Goal: Task Accomplishment & Management: Complete application form

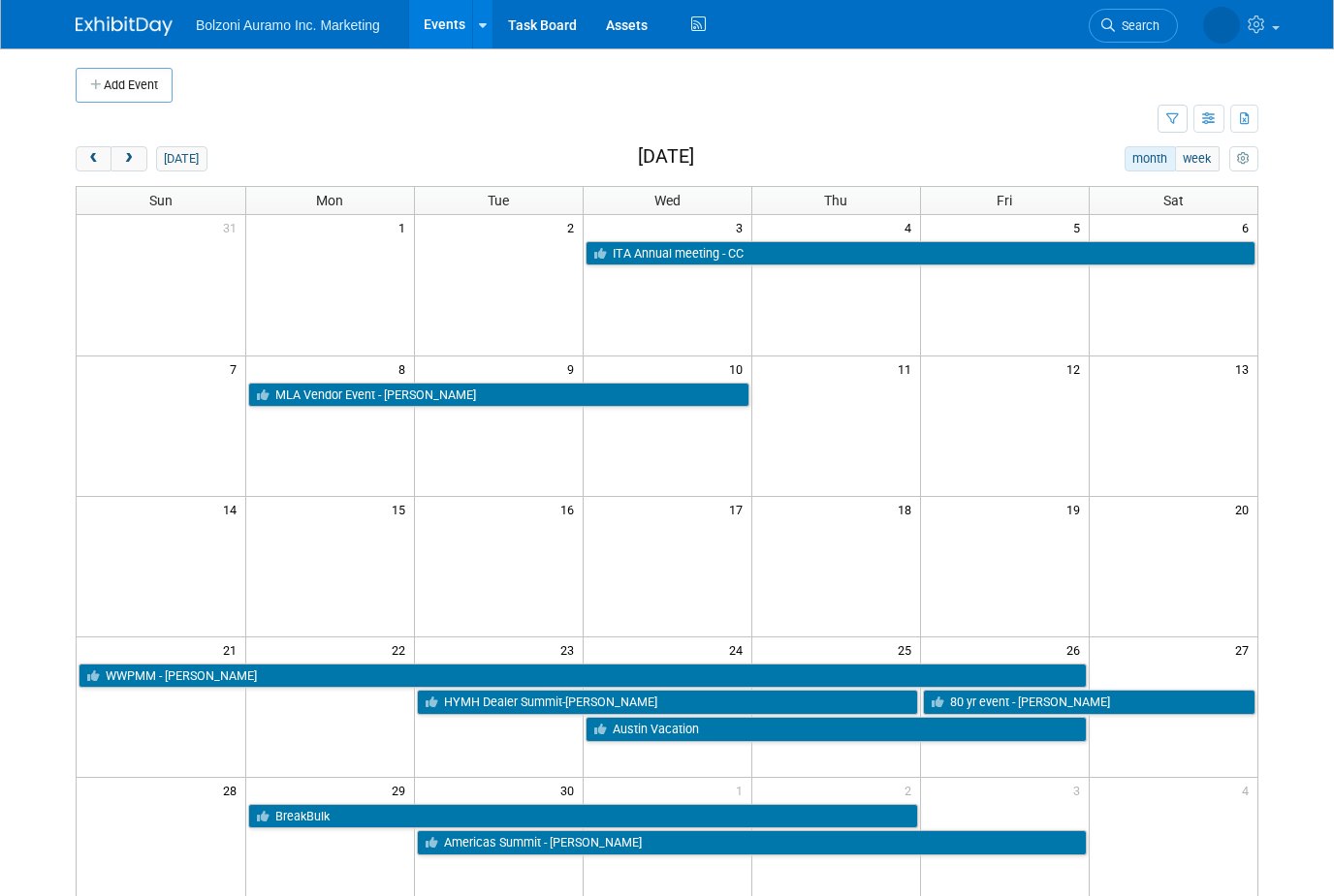
click at [127, 149] on button "next" at bounding box center [128, 159] width 36 height 25
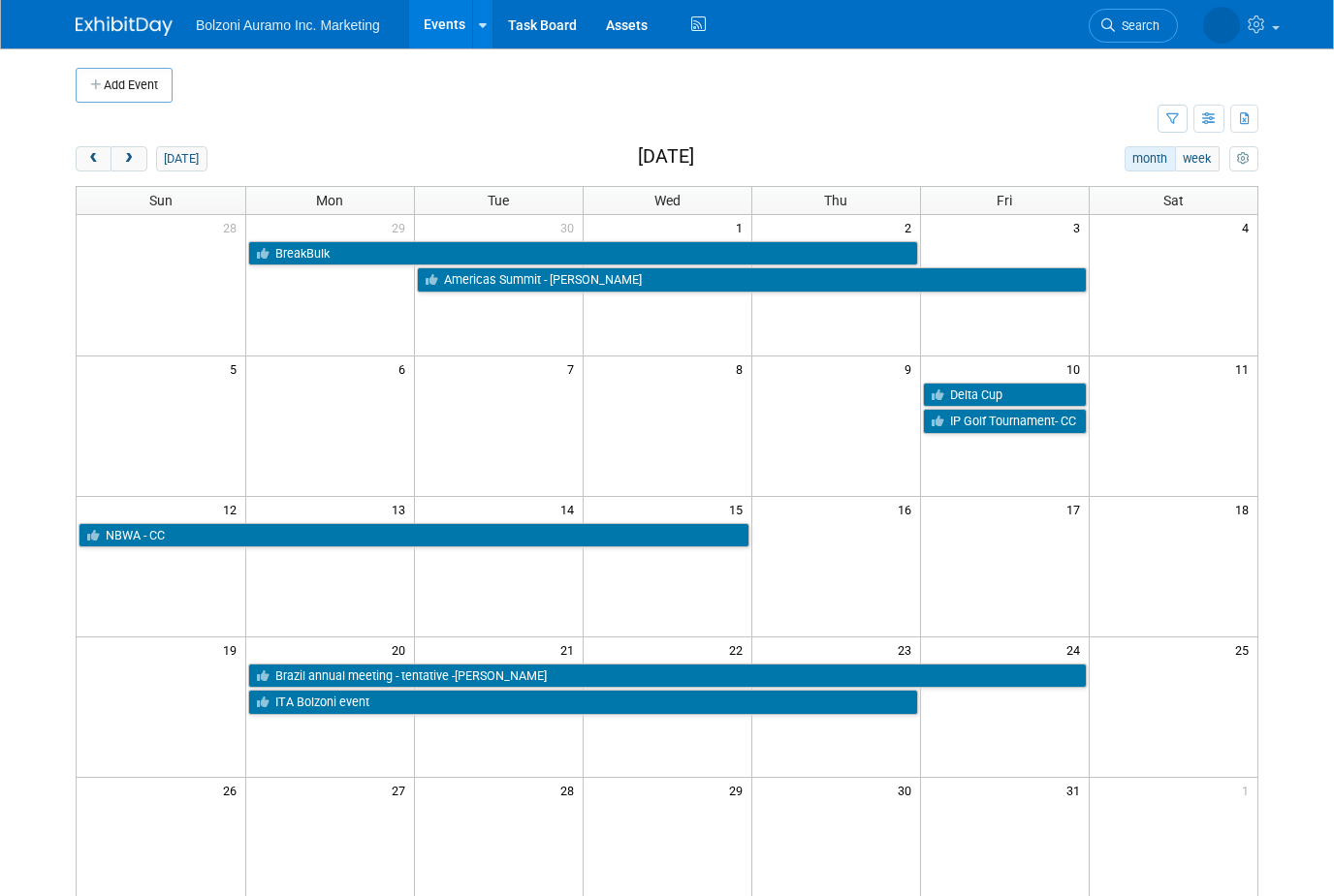
click at [89, 154] on span "prev" at bounding box center [93, 159] width 15 height 13
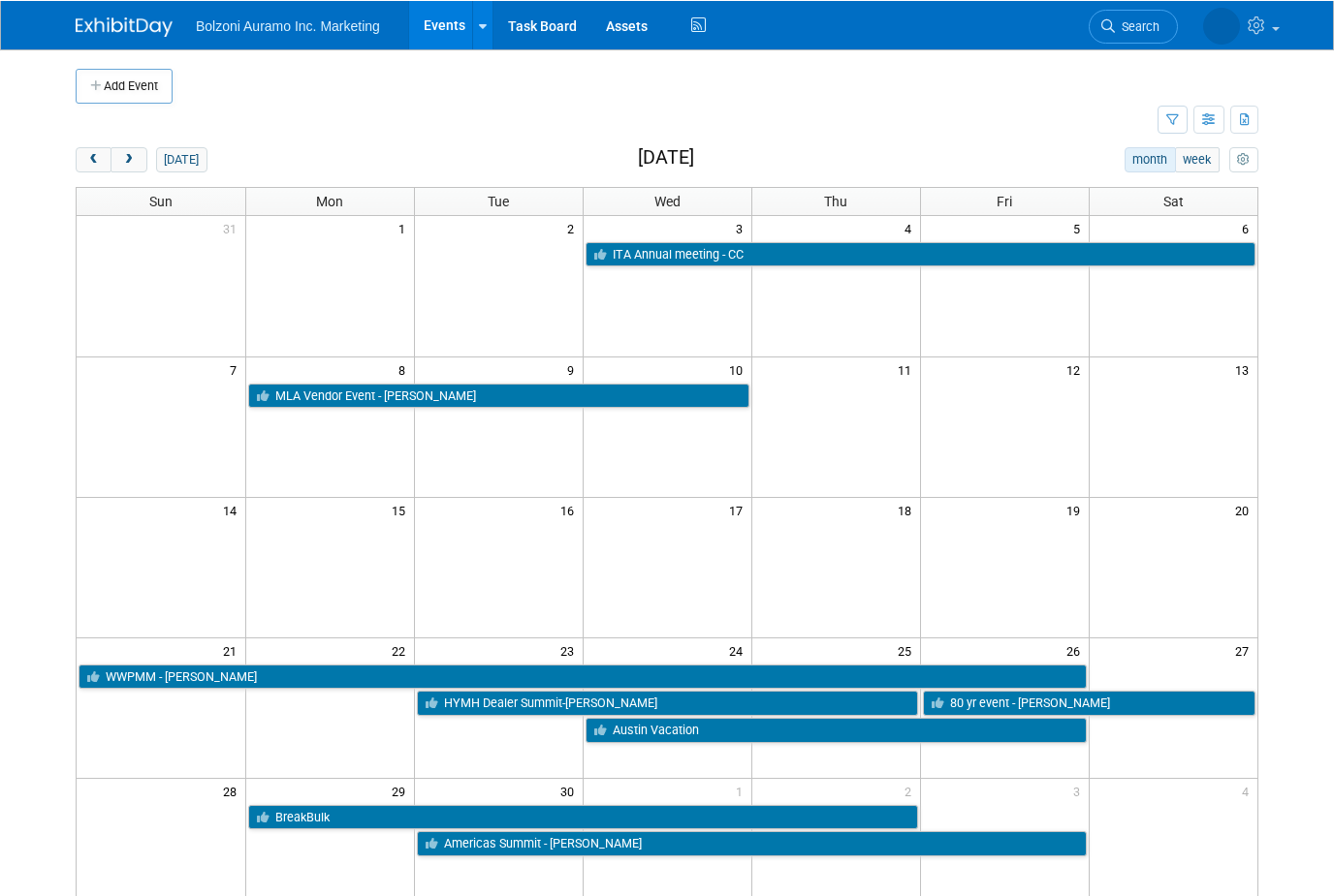
click at [119, 152] on button "next" at bounding box center [128, 159] width 36 height 25
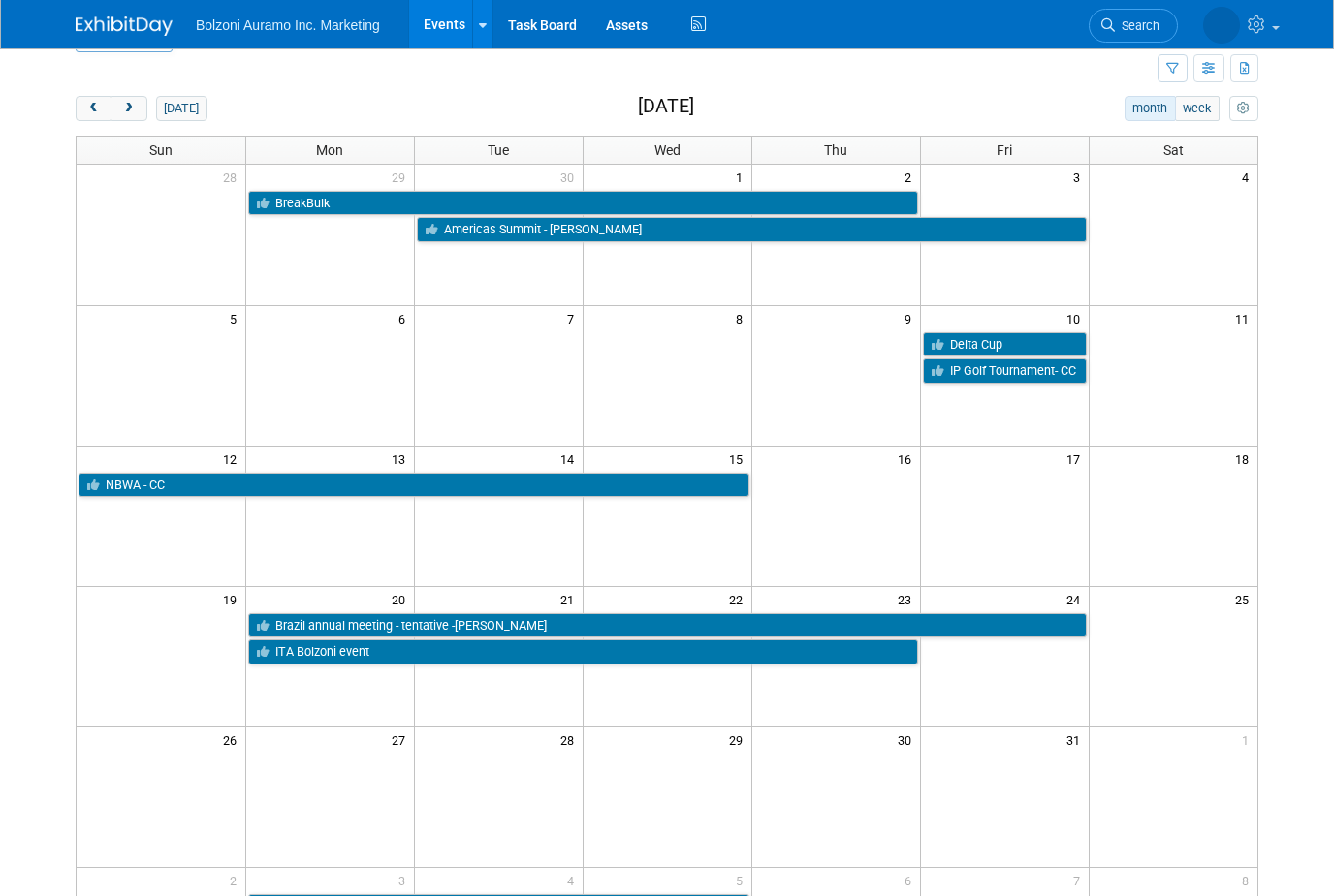
scroll to position [52, 0]
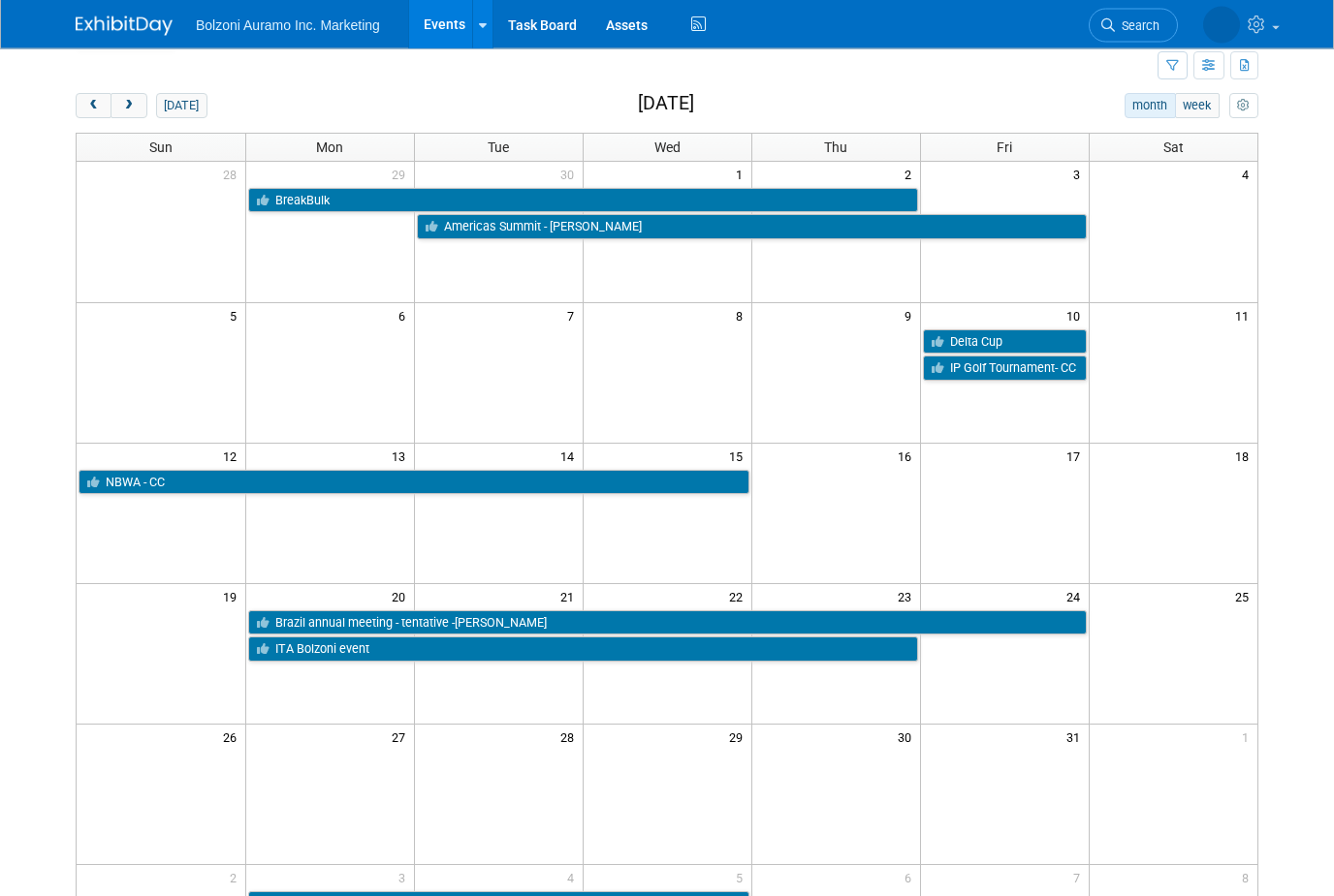
click at [78, 97] on button "prev" at bounding box center [93, 107] width 36 height 25
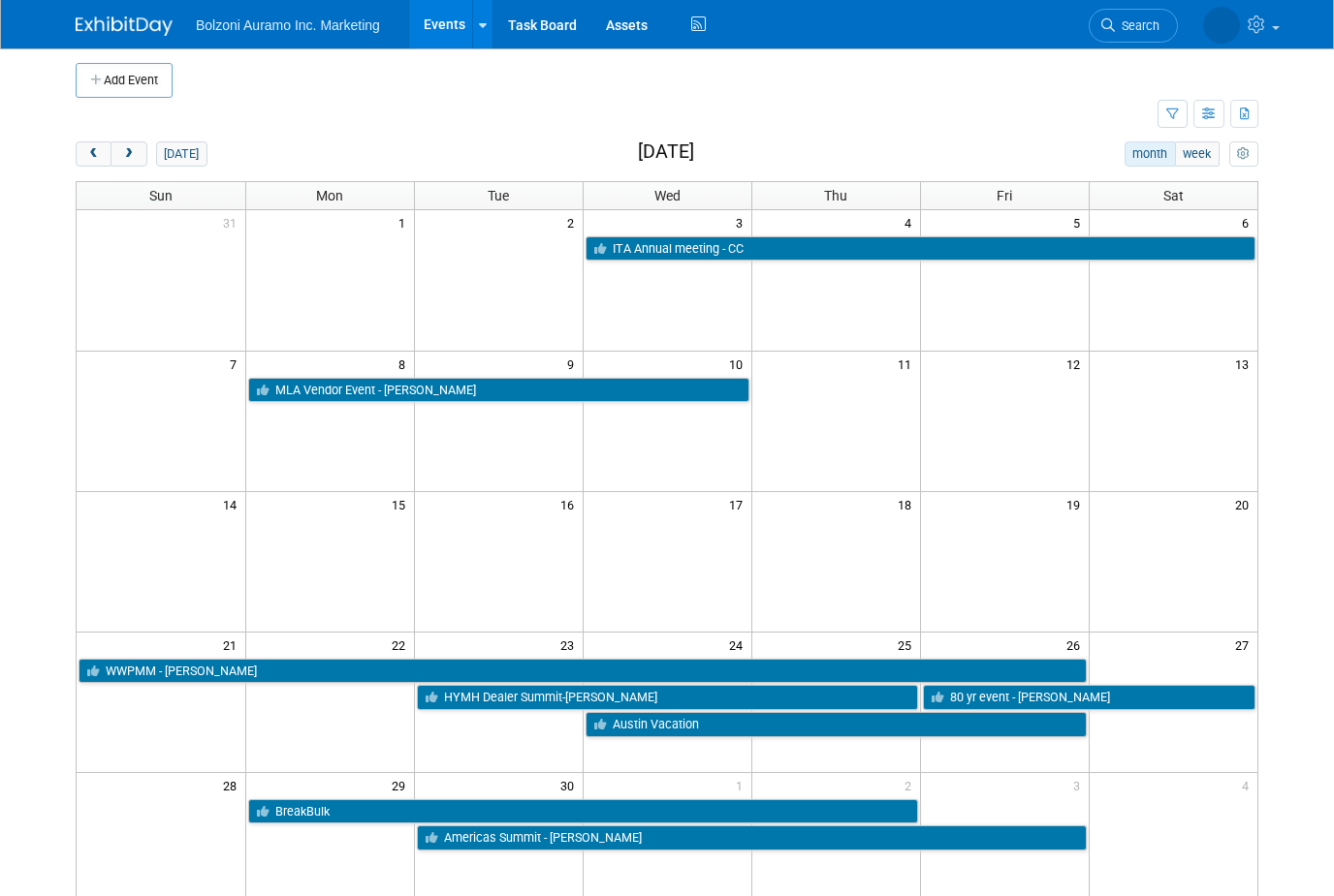
scroll to position [0, 0]
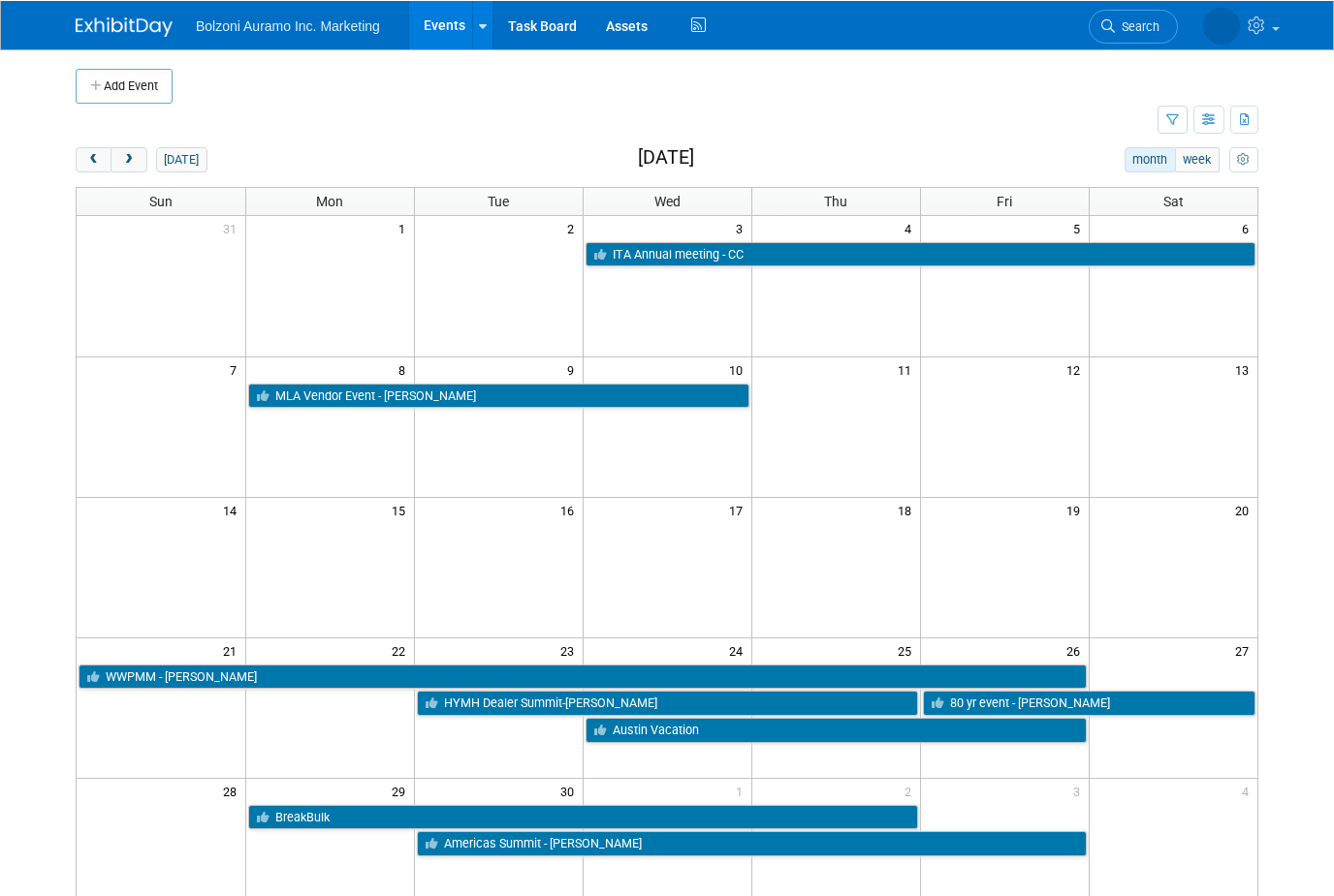
click at [145, 147] on button "next" at bounding box center [128, 159] width 36 height 25
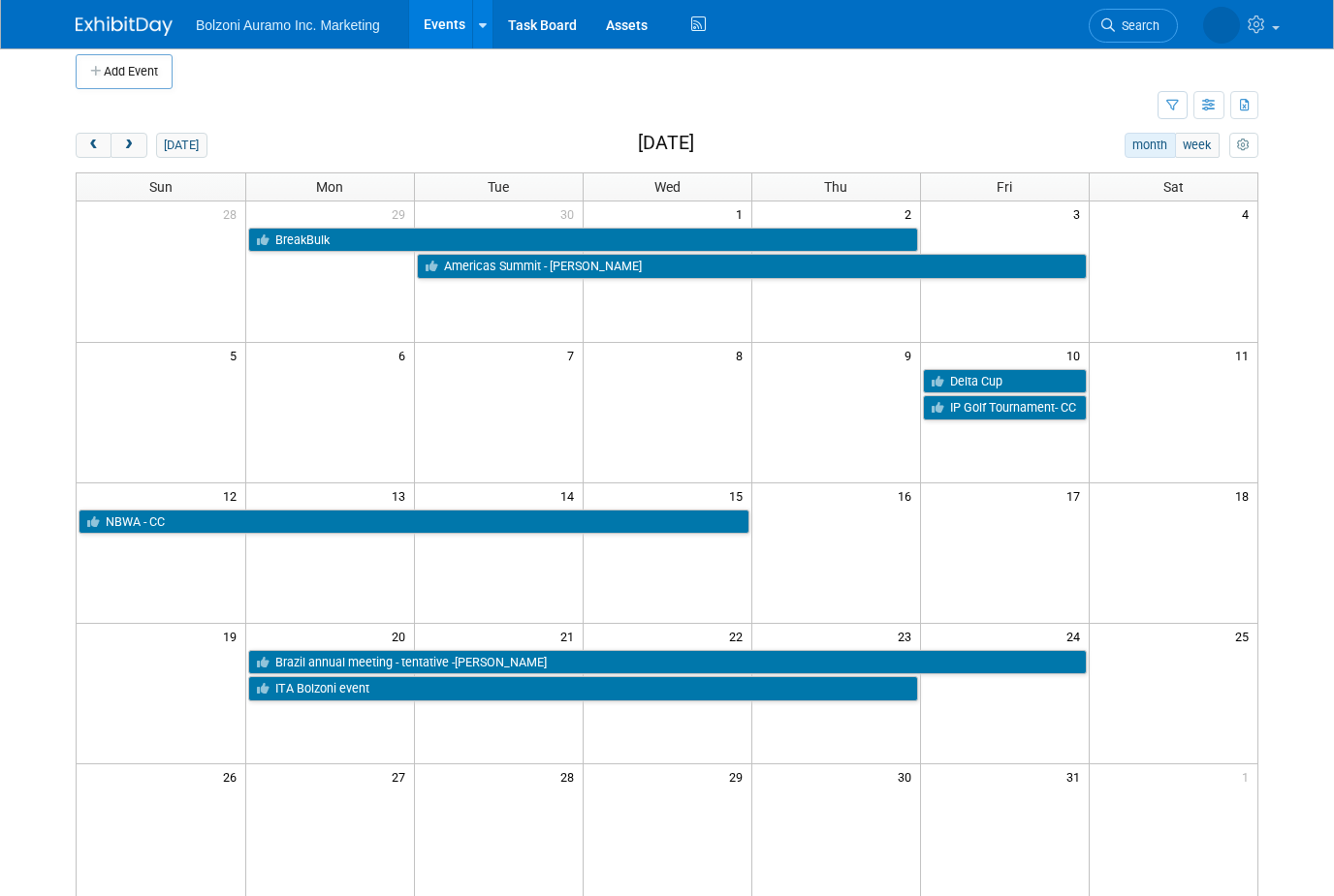
scroll to position [46, 0]
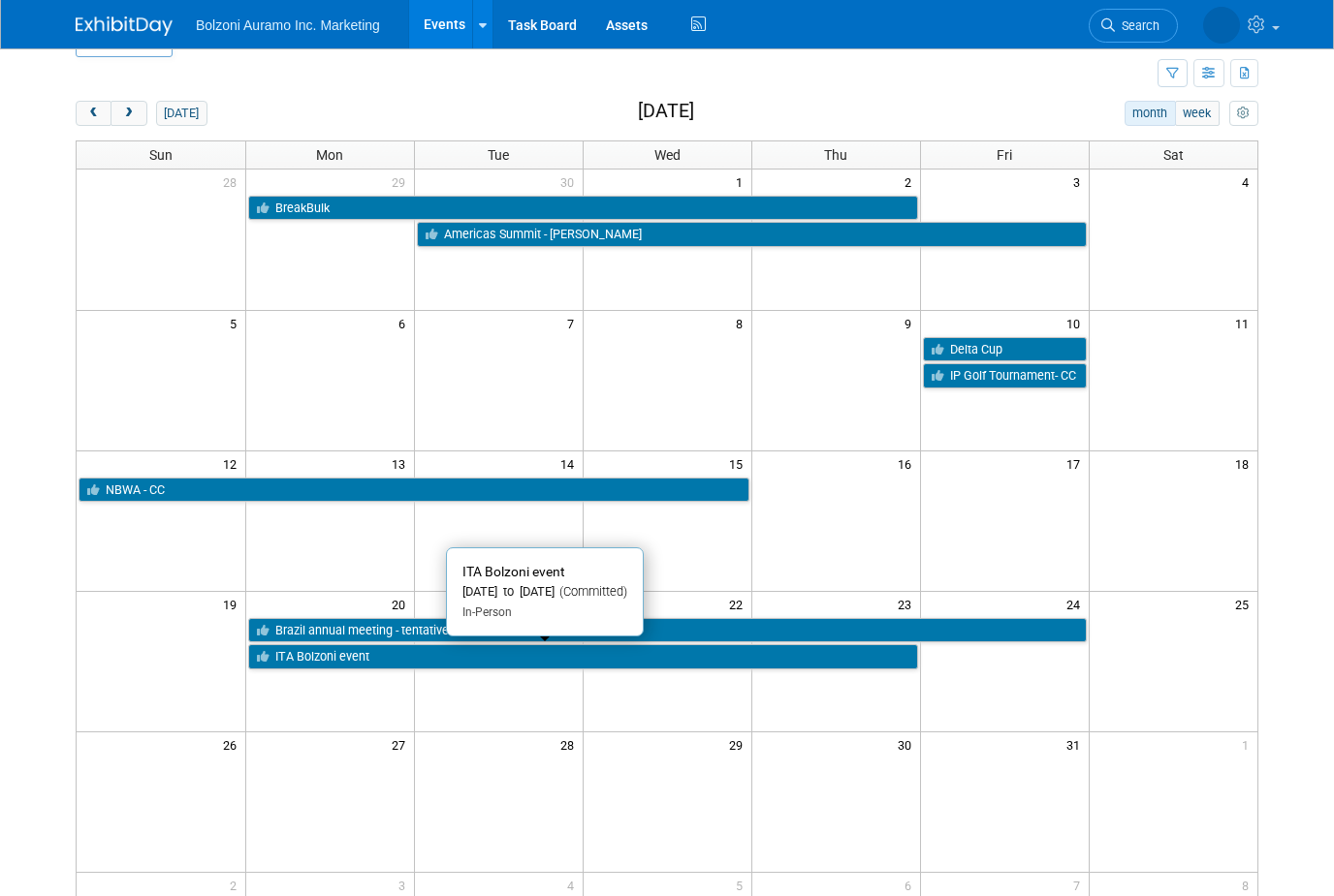
click at [484, 644] on link "ITA Bolzoni event" at bounding box center [582, 657] width 670 height 25
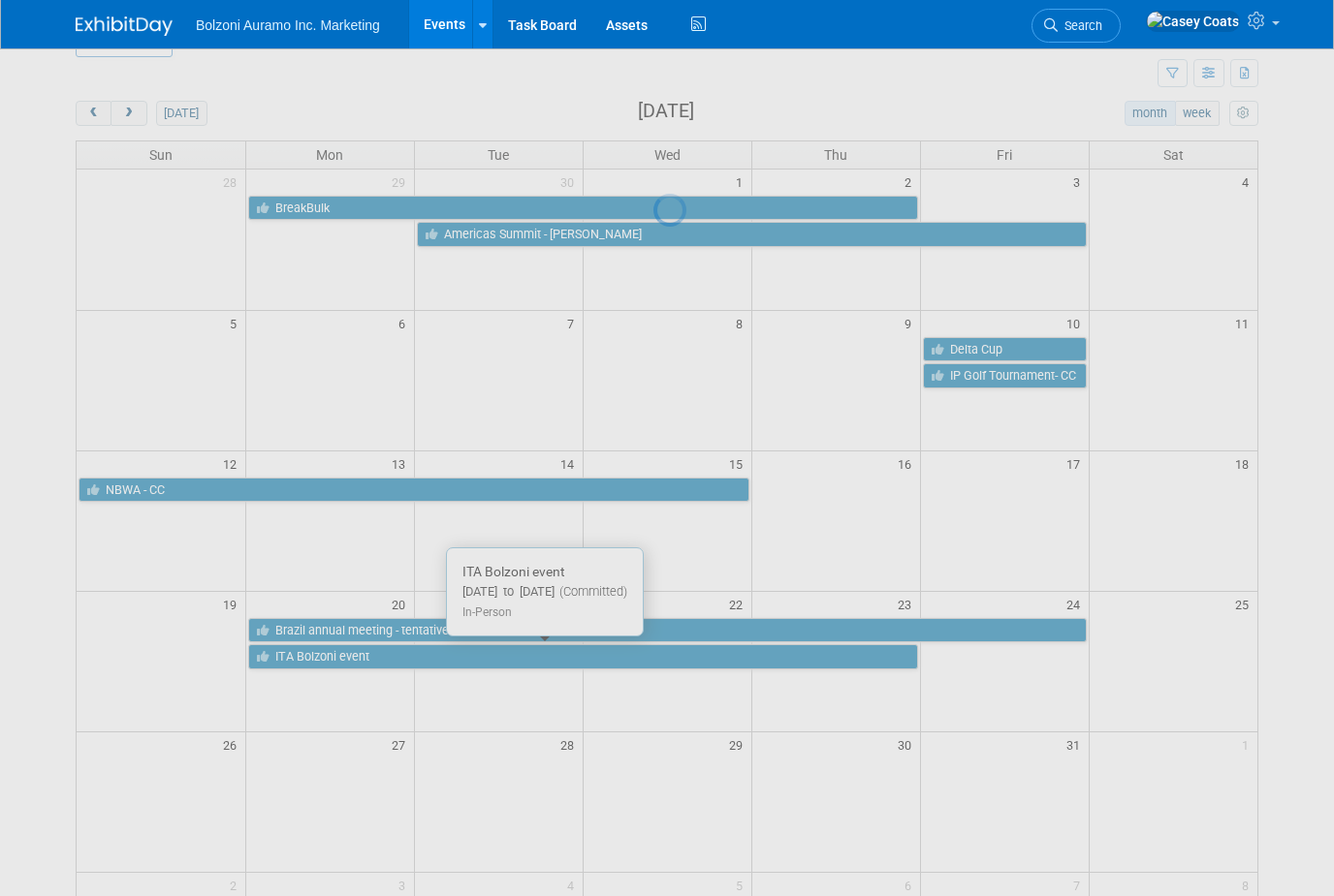
scroll to position [109, 0]
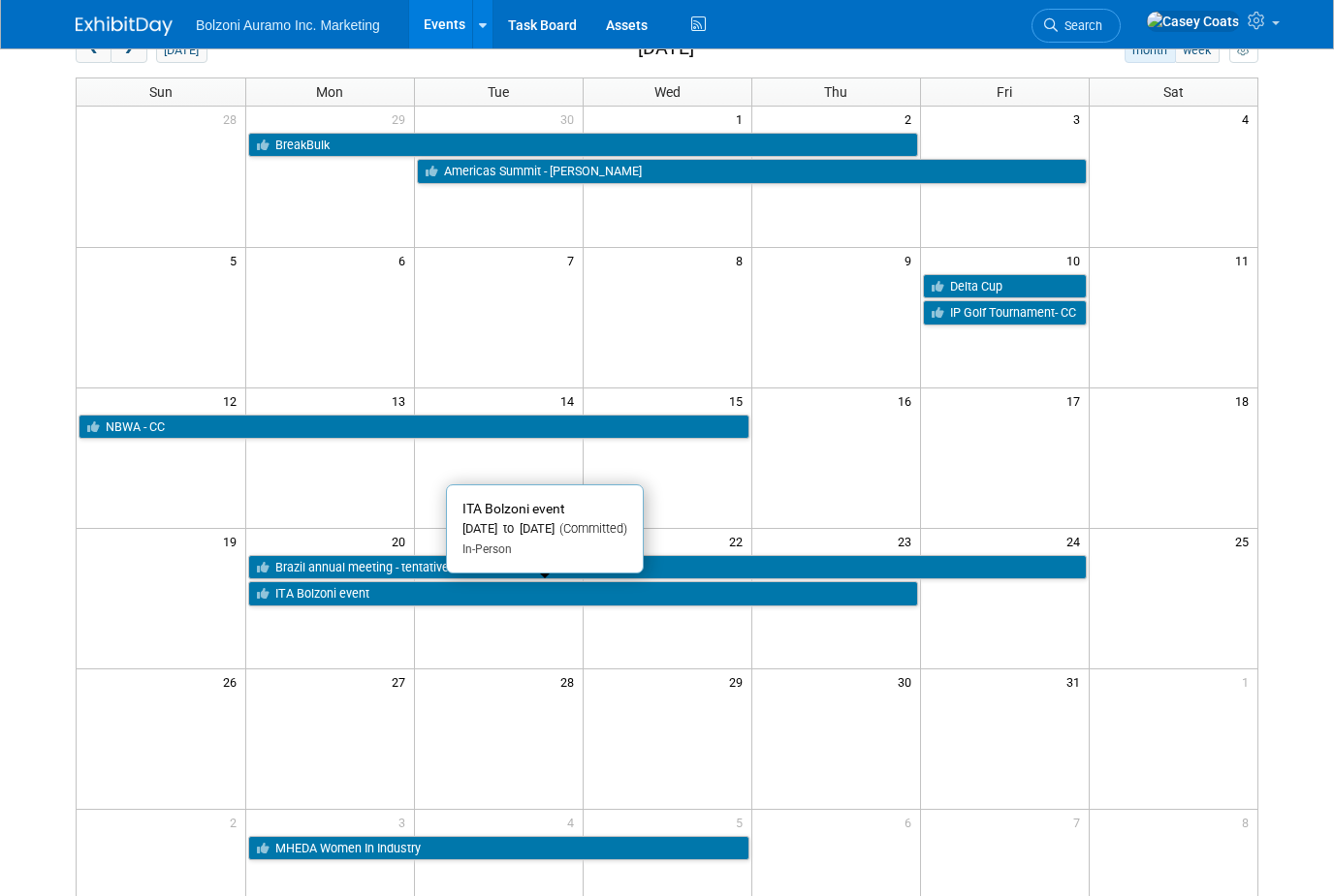
click at [370, 596] on link "ITA Bolzoni event" at bounding box center [582, 594] width 670 height 25
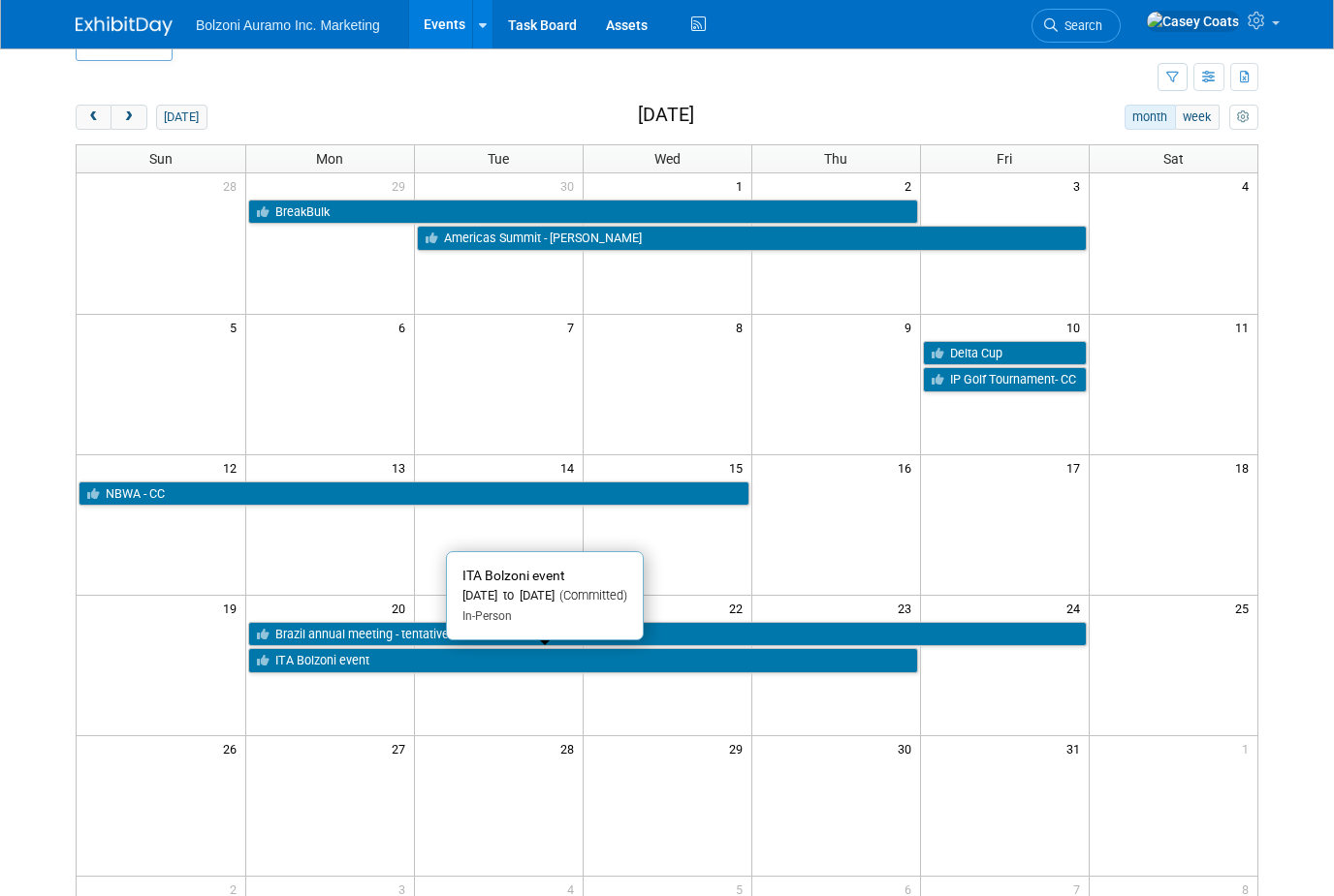
scroll to position [0, 0]
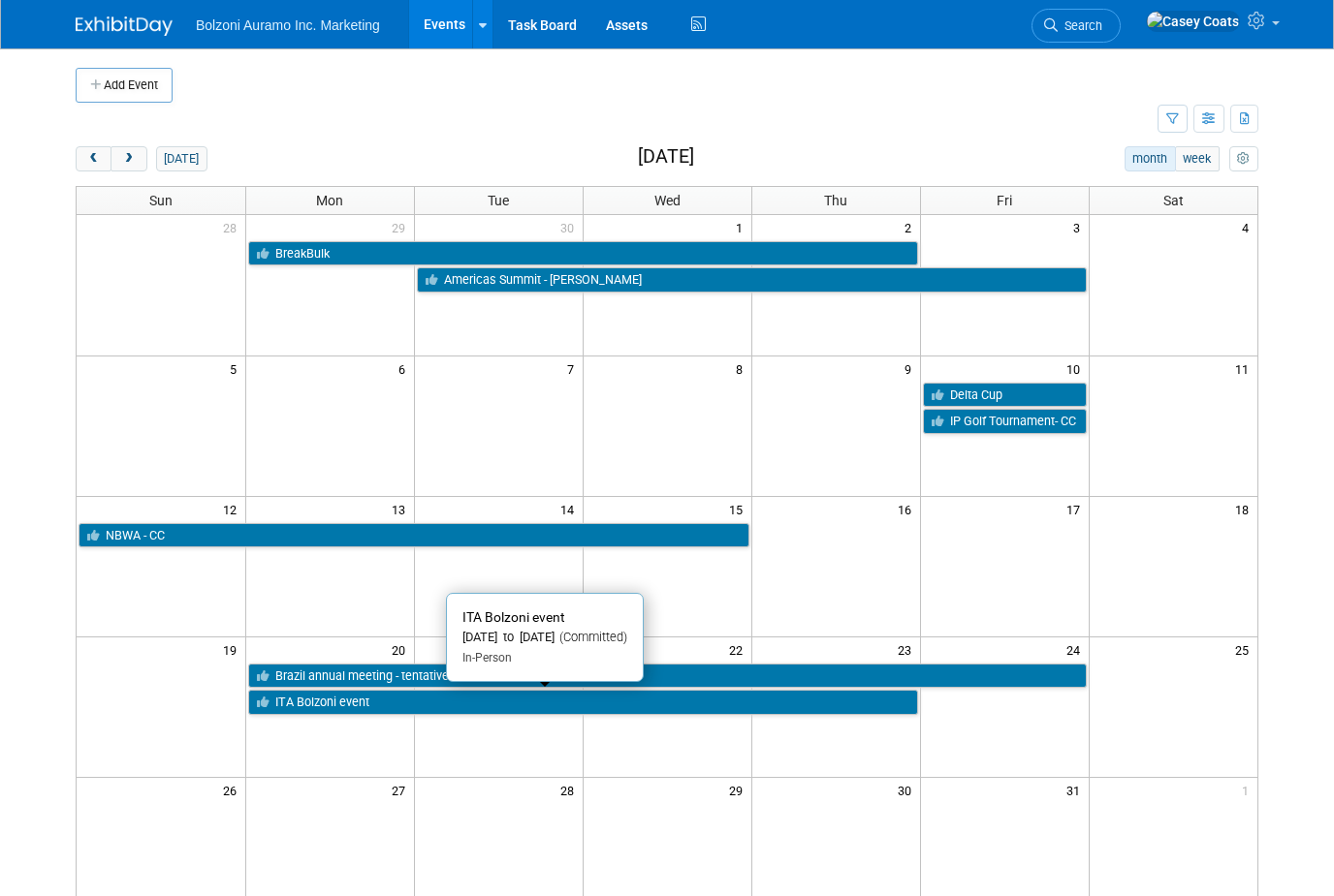
click at [131, 159] on span "next" at bounding box center [128, 159] width 15 height 13
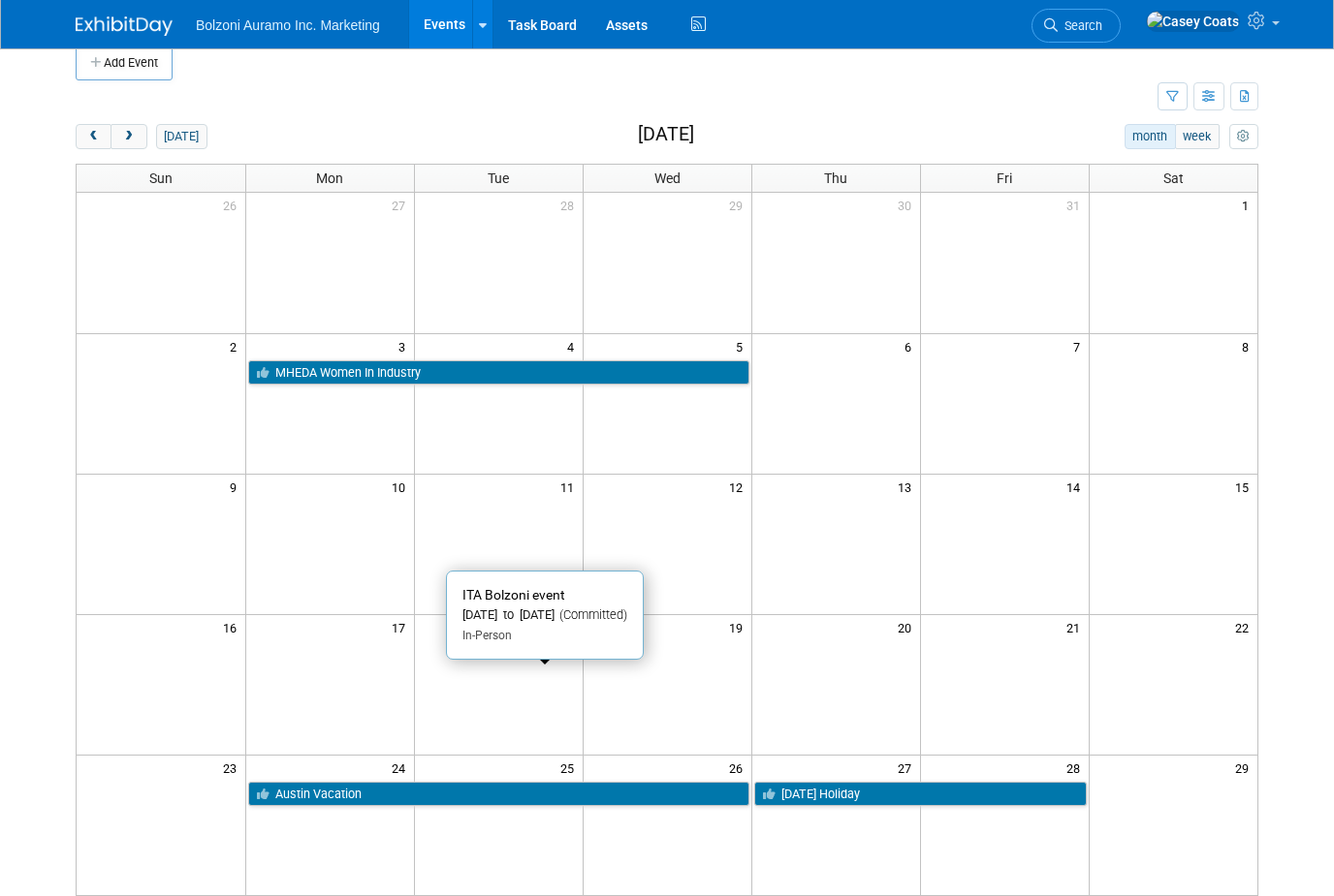
scroll to position [27, 0]
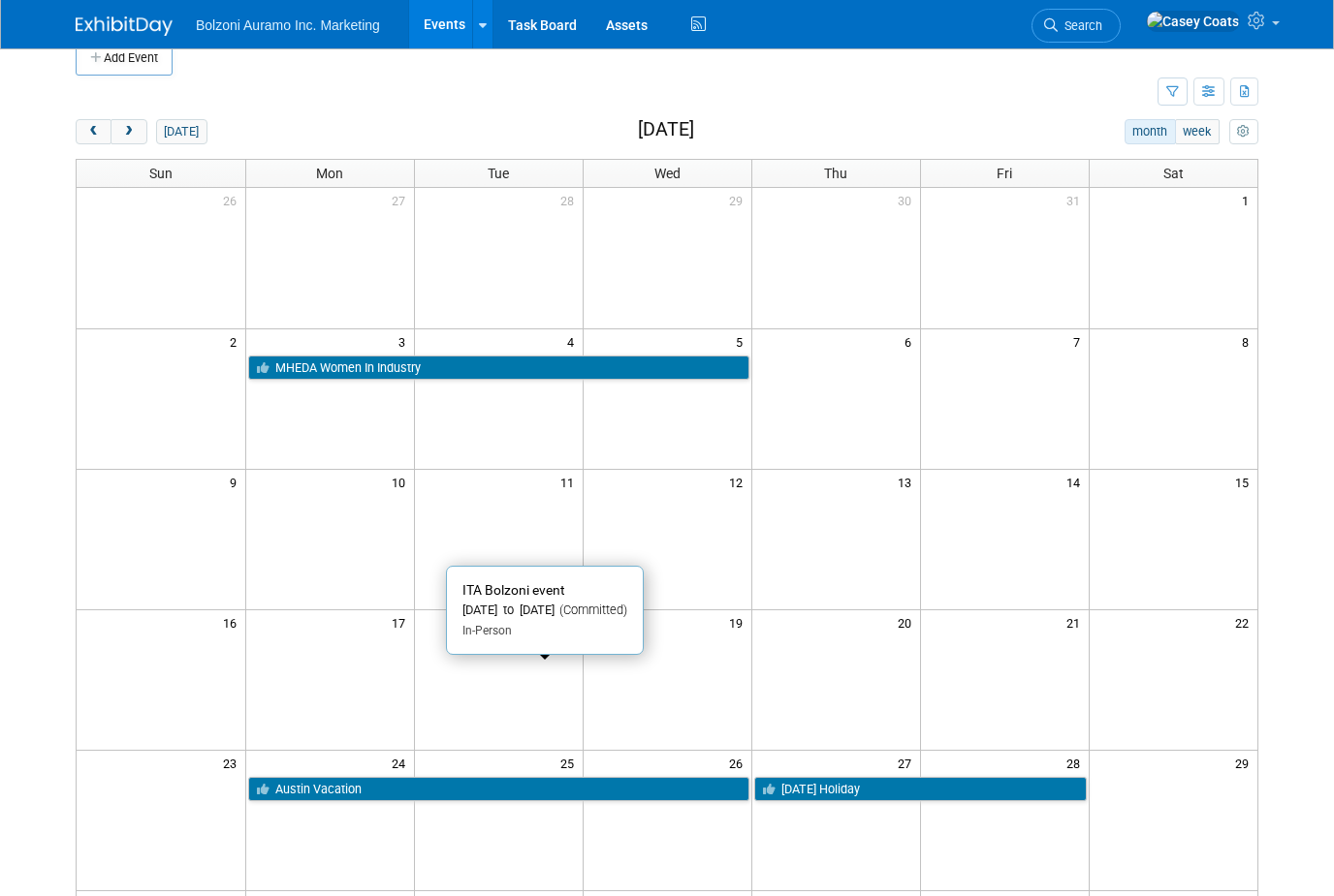
click at [356, 424] on td at bounding box center [329, 398] width 168 height 141
click at [330, 431] on td at bounding box center [329, 398] width 168 height 141
click at [123, 52] on button "Add Event" at bounding box center [124, 58] width 97 height 35
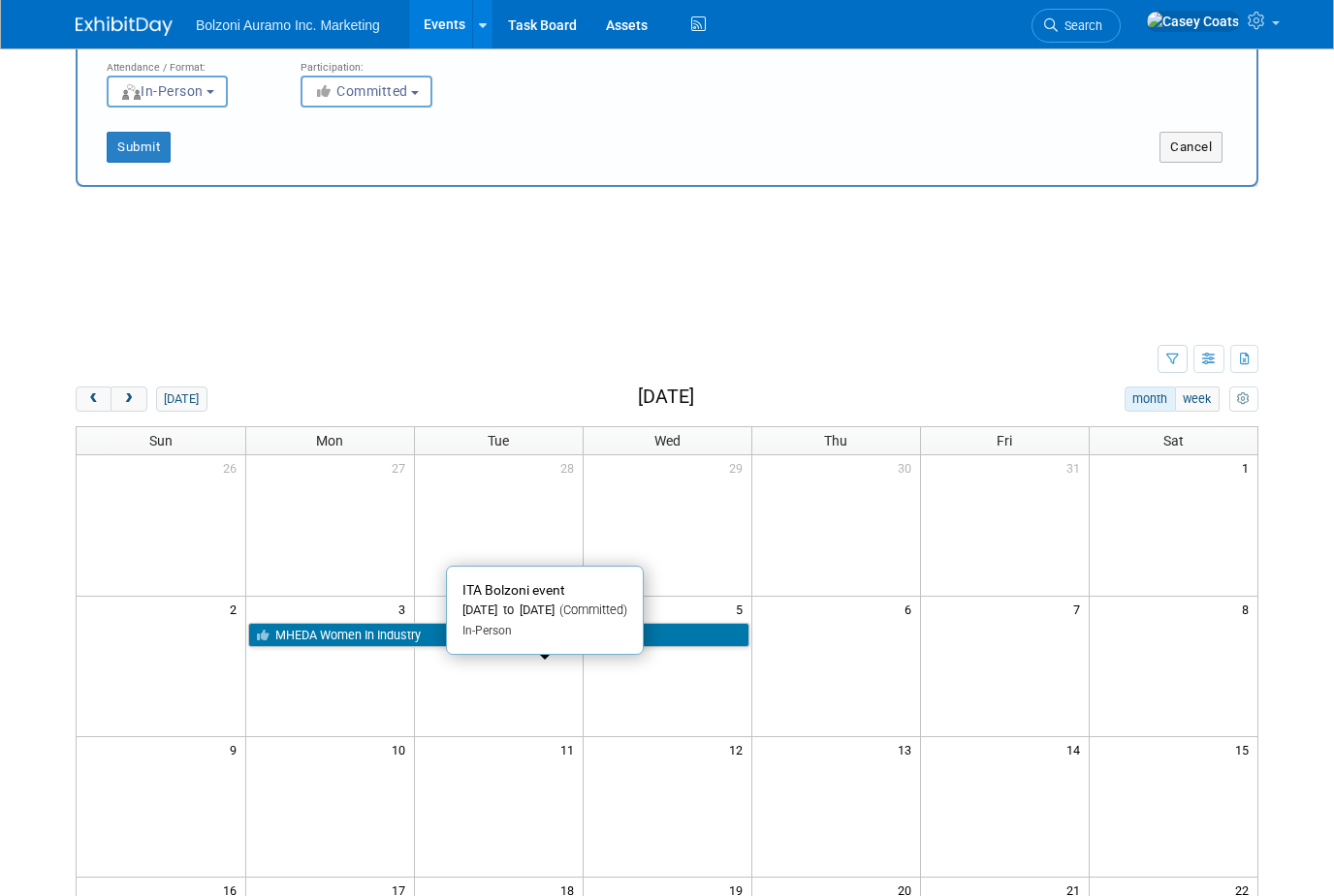
scroll to position [0, 0]
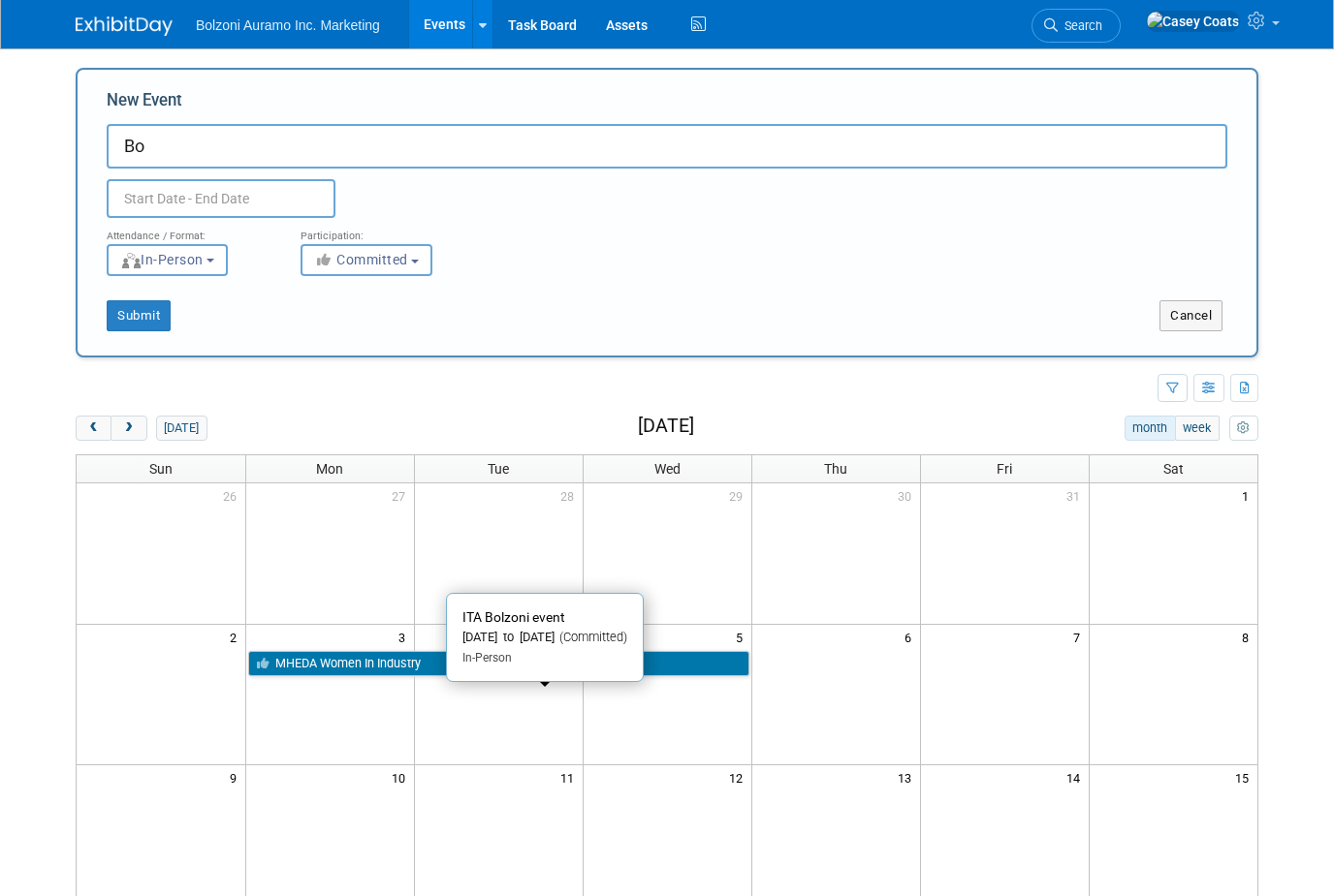
type input "B"
type input "Portland HYMH Meetings"
click at [153, 205] on body "Bolzoni Auramo Inc. Marketing Events Add Event Bulk Upload Events Shareable Eve…" at bounding box center [667, 448] width 1334 height 896
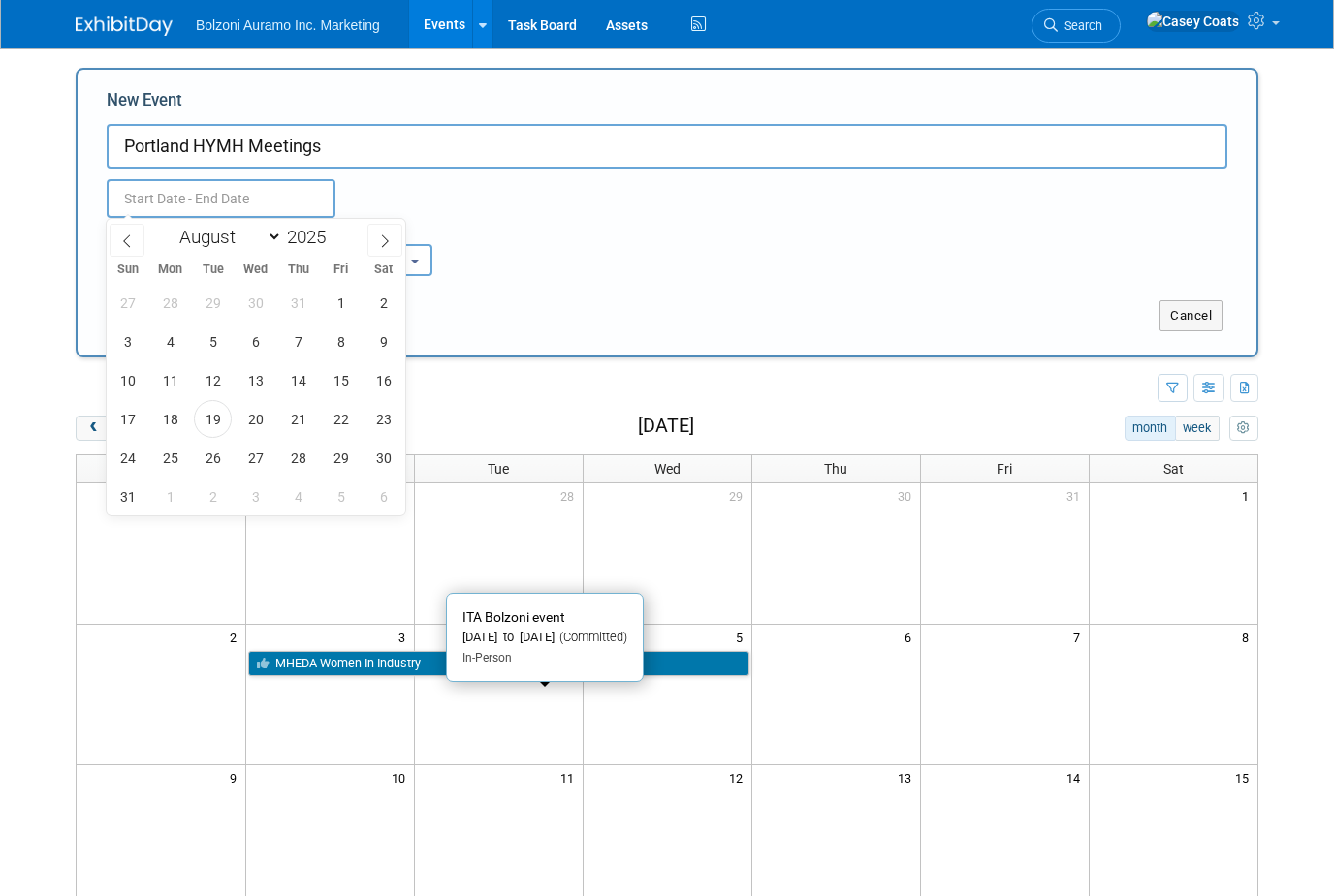
click at [133, 203] on input "text" at bounding box center [221, 198] width 228 height 39
click at [156, 202] on input "text" at bounding box center [221, 198] width 228 height 39
click at [148, 203] on input "text" at bounding box center [221, 198] width 228 height 39
click at [154, 201] on input "text" at bounding box center [221, 198] width 228 height 39
click at [382, 239] on icon at bounding box center [385, 241] width 14 height 14
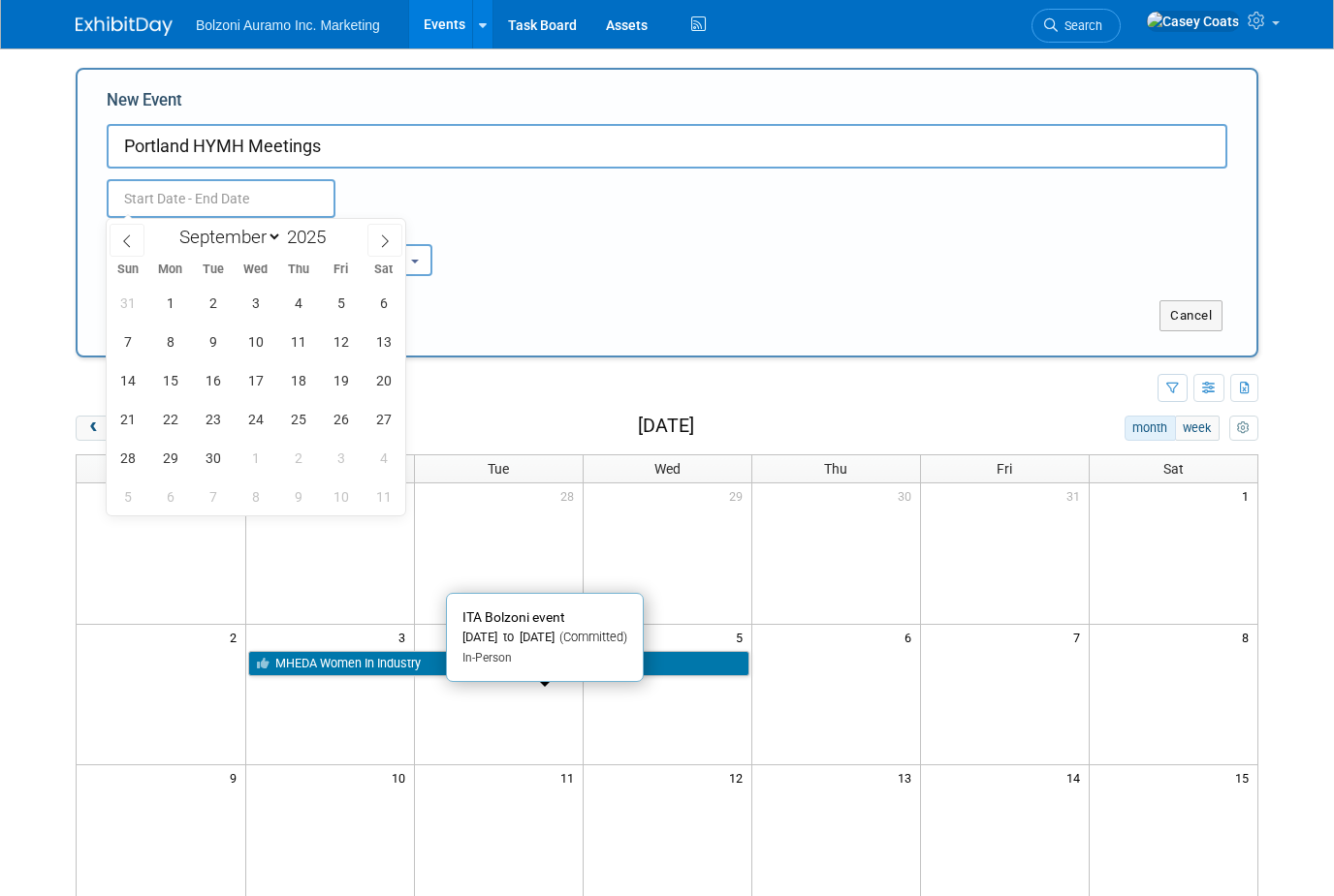
click at [388, 245] on icon at bounding box center [385, 241] width 14 height 14
click at [377, 250] on span at bounding box center [385, 240] width 35 height 33
select select "10"
click at [165, 350] on span "3" at bounding box center [170, 341] width 38 height 38
click at [250, 337] on span "5" at bounding box center [255, 341] width 38 height 38
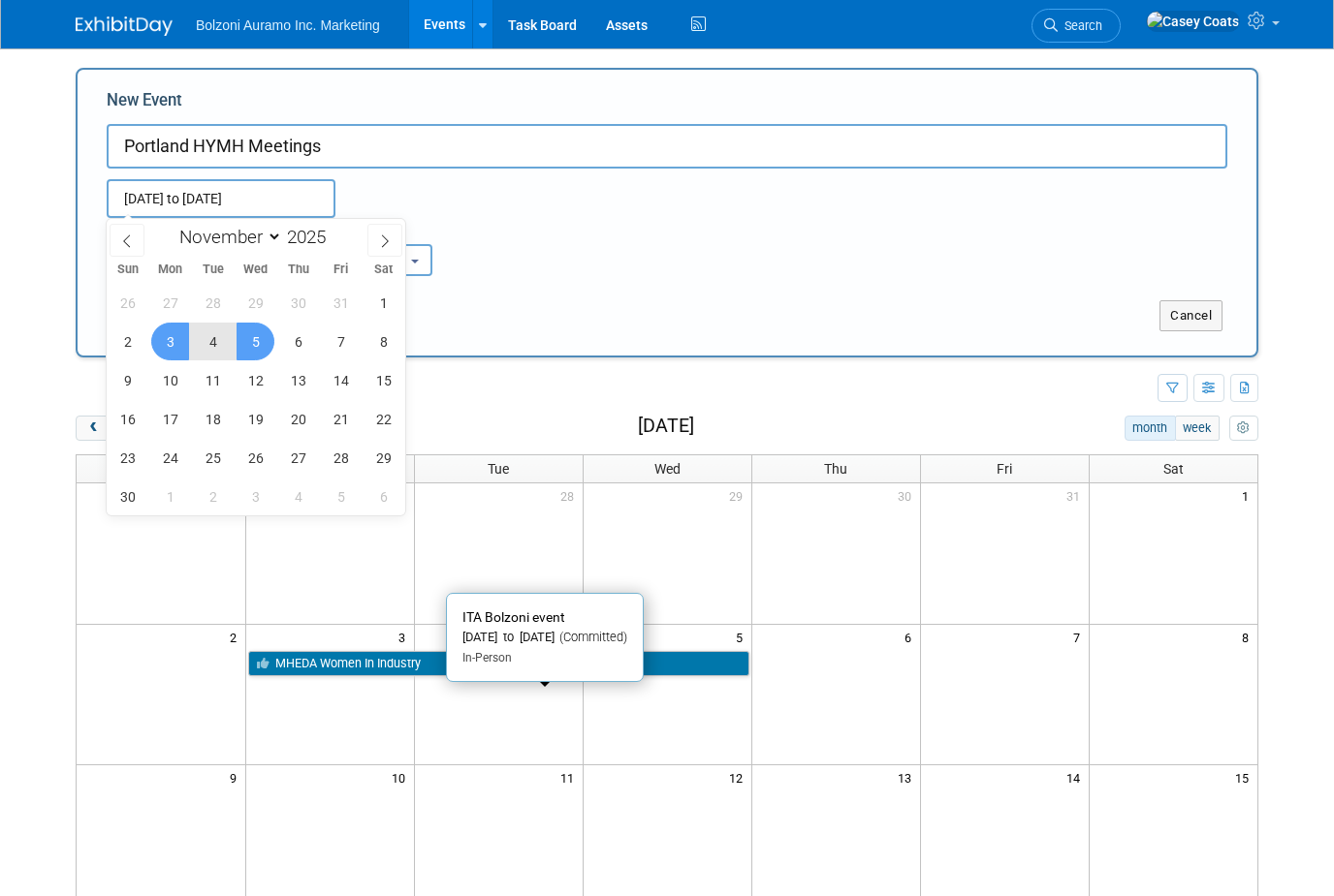
type input "Nov 3, 2025 to Nov 5, 2025"
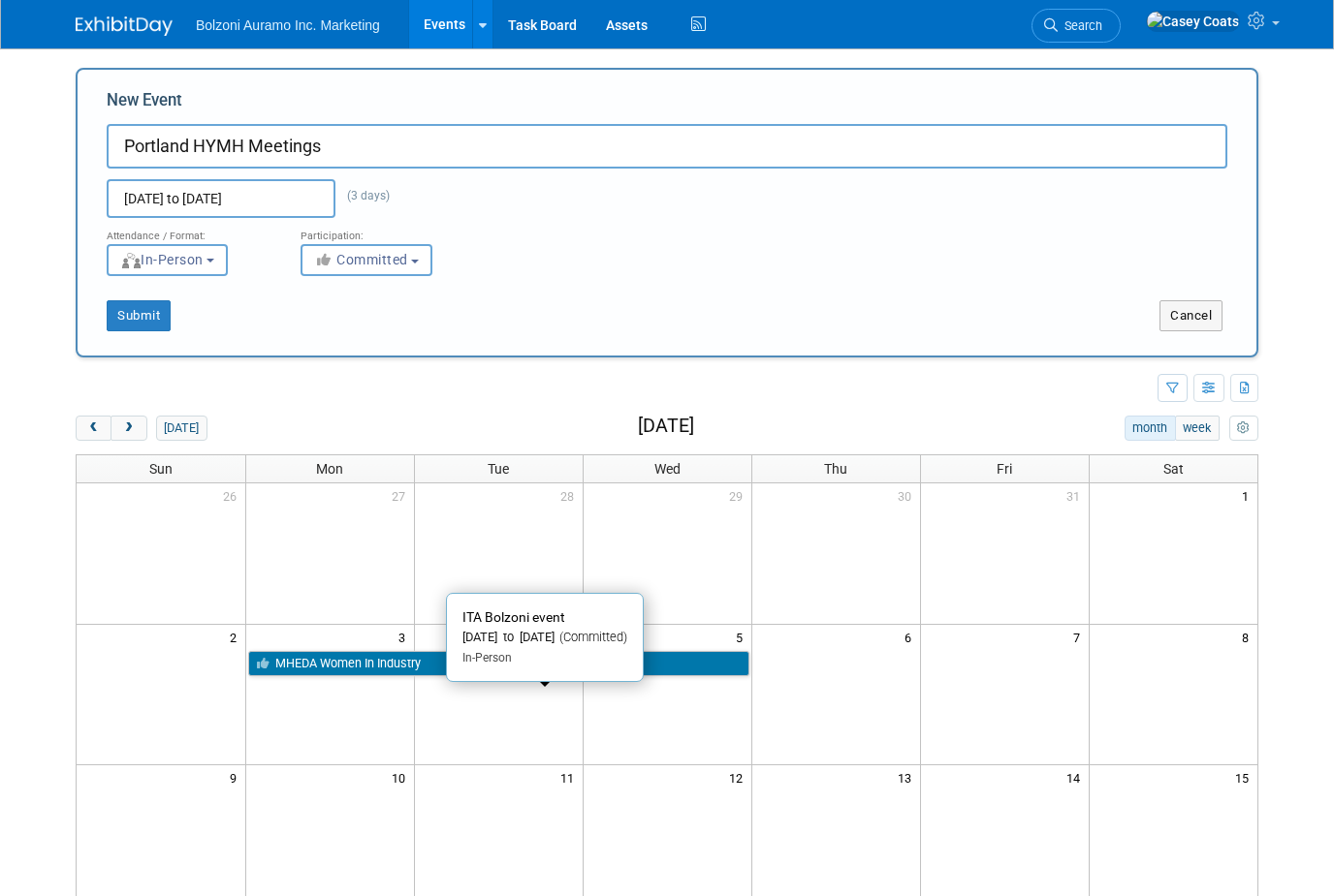
click at [355, 149] on input "Portland HYMH Meetings" at bounding box center [667, 147] width 1121 height 45
type input "Portland HYMH Meetings - [PERSON_NAME]"
click at [117, 287] on div "Submit Cancel" at bounding box center [667, 303] width 1149 height 55
click at [132, 301] on button "Submit" at bounding box center [139, 316] width 64 height 31
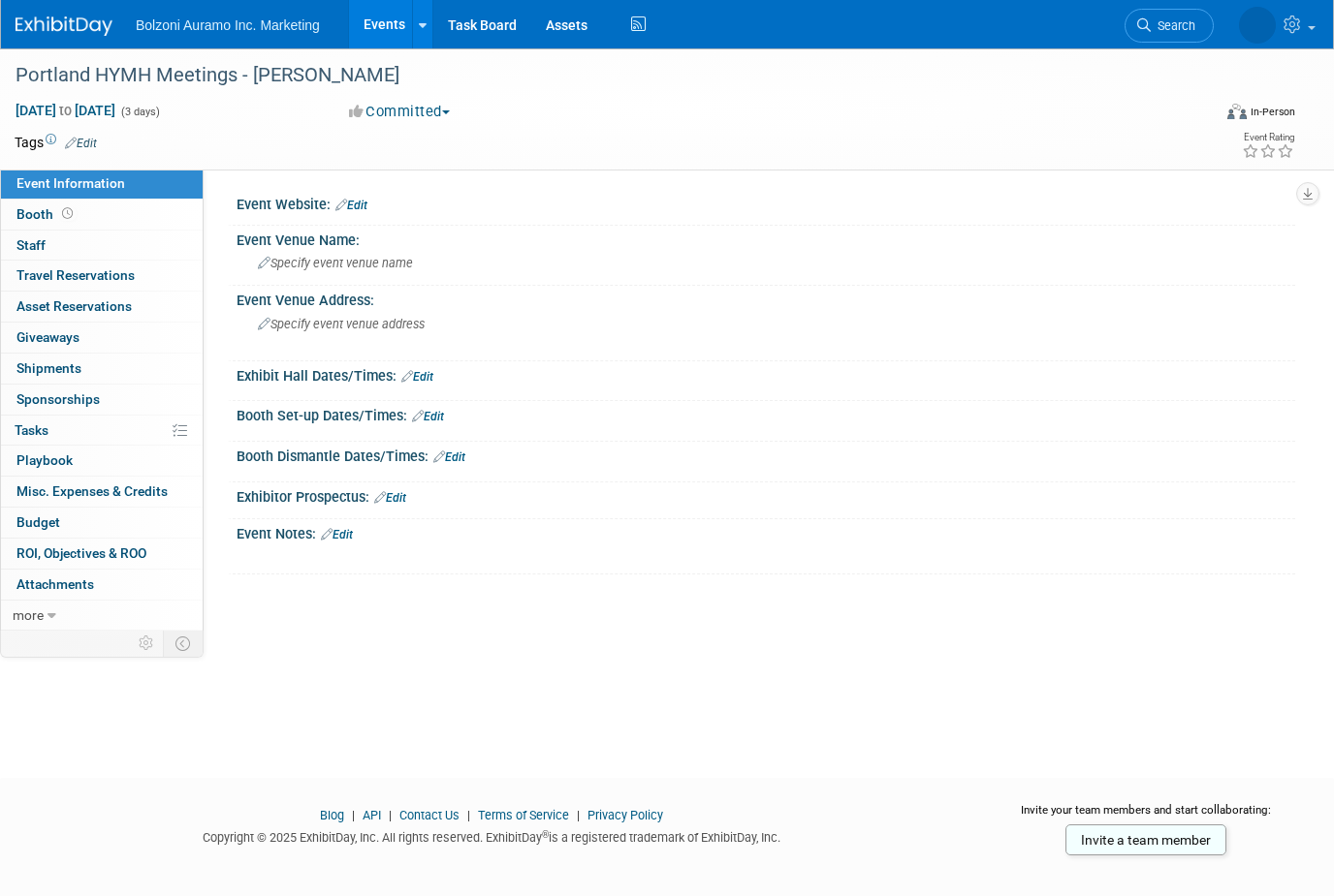
click at [384, 7] on link "Events" at bounding box center [384, 24] width 71 height 49
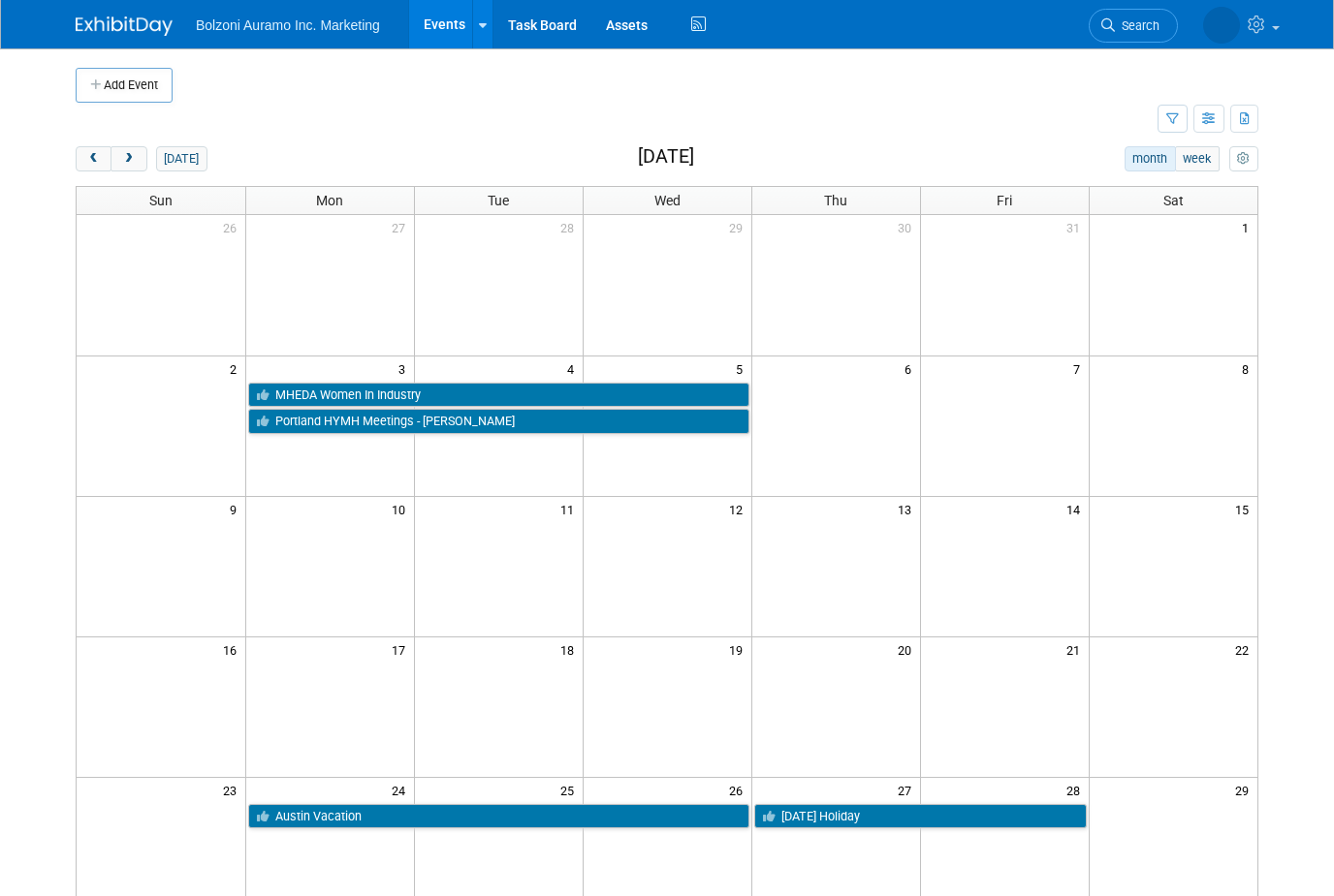
click at [110, 155] on button "prev" at bounding box center [93, 159] width 36 height 25
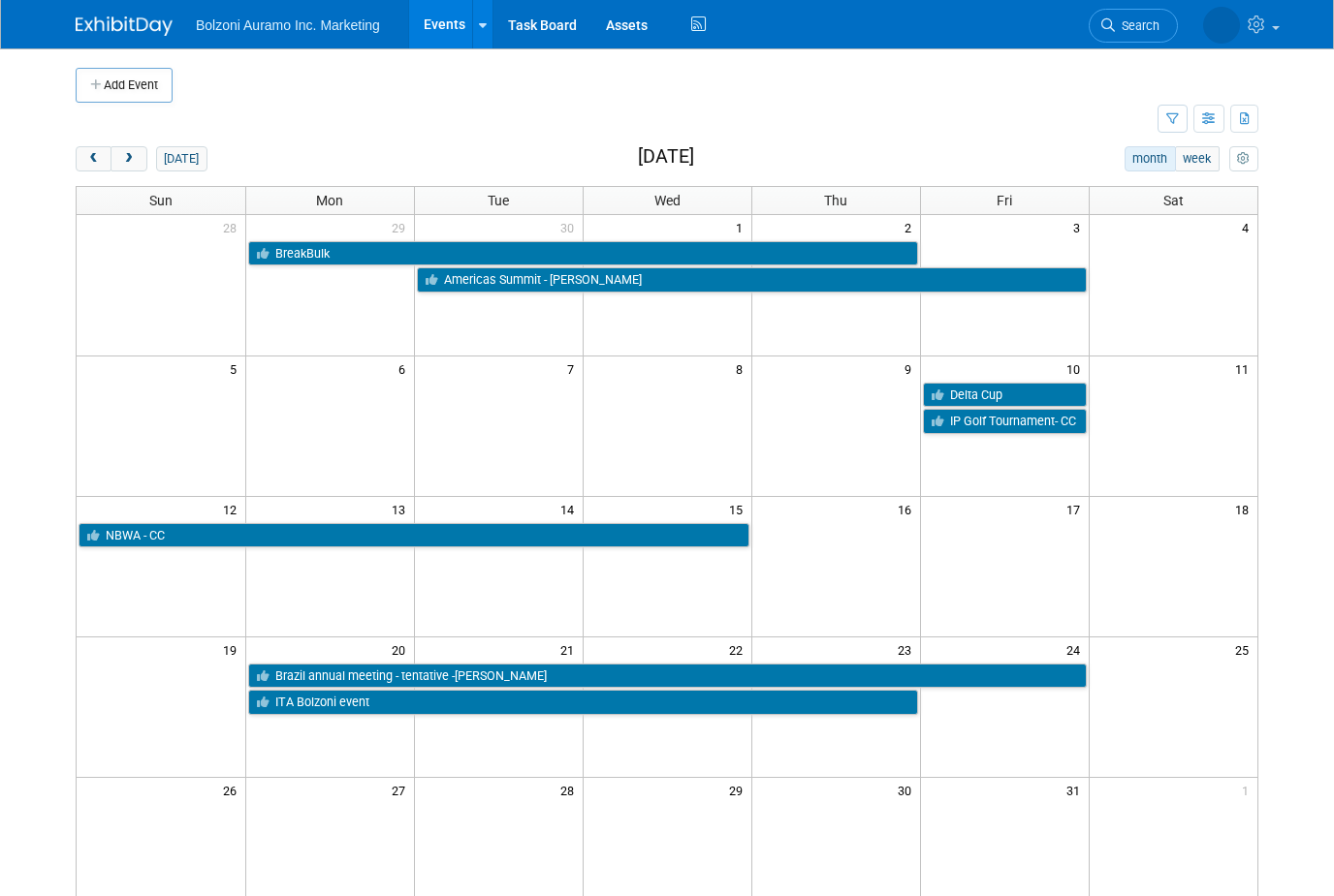
click at [475, 705] on link "ITA Bolzoni event" at bounding box center [582, 703] width 670 height 25
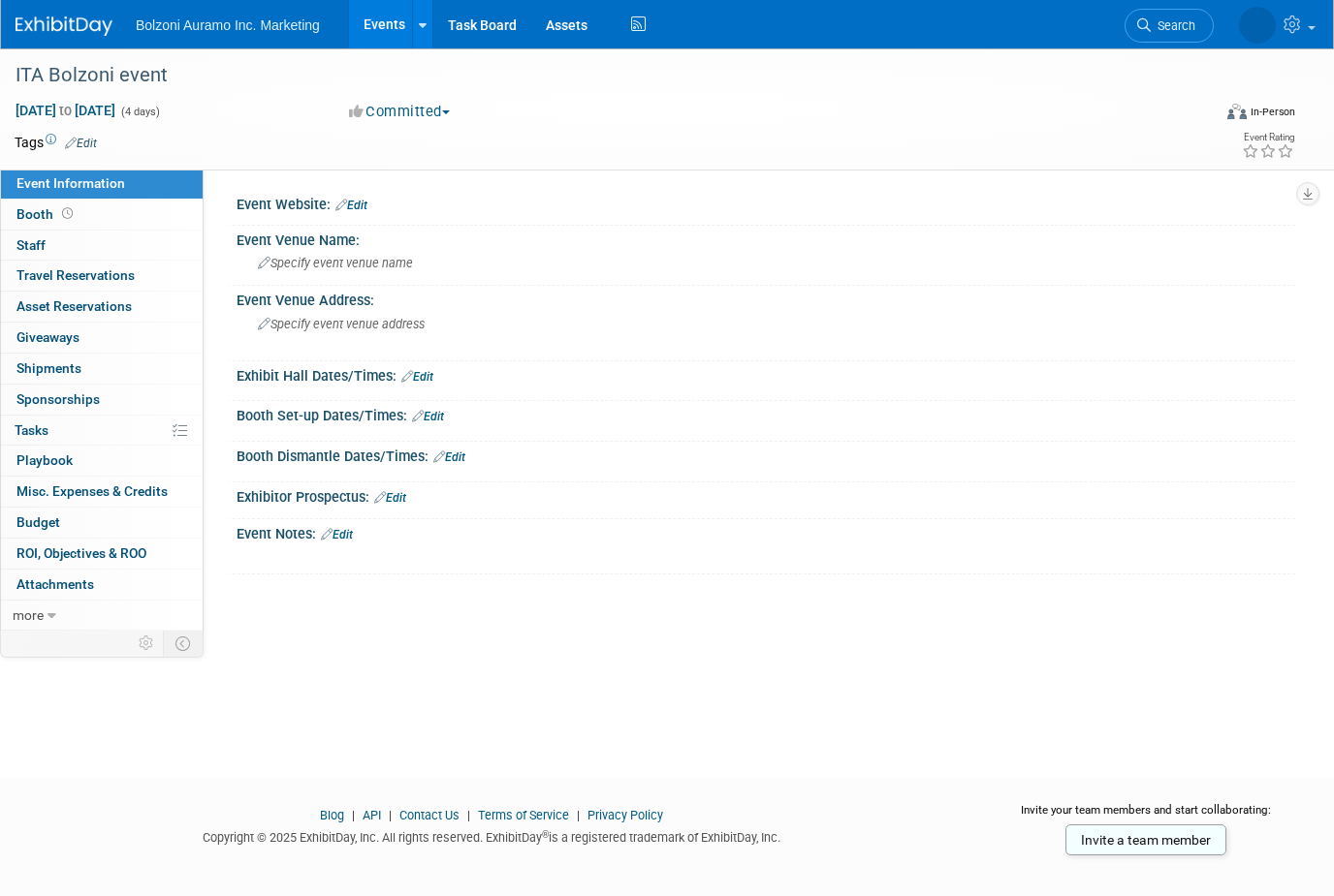
click at [394, 15] on link "Events" at bounding box center [384, 24] width 71 height 49
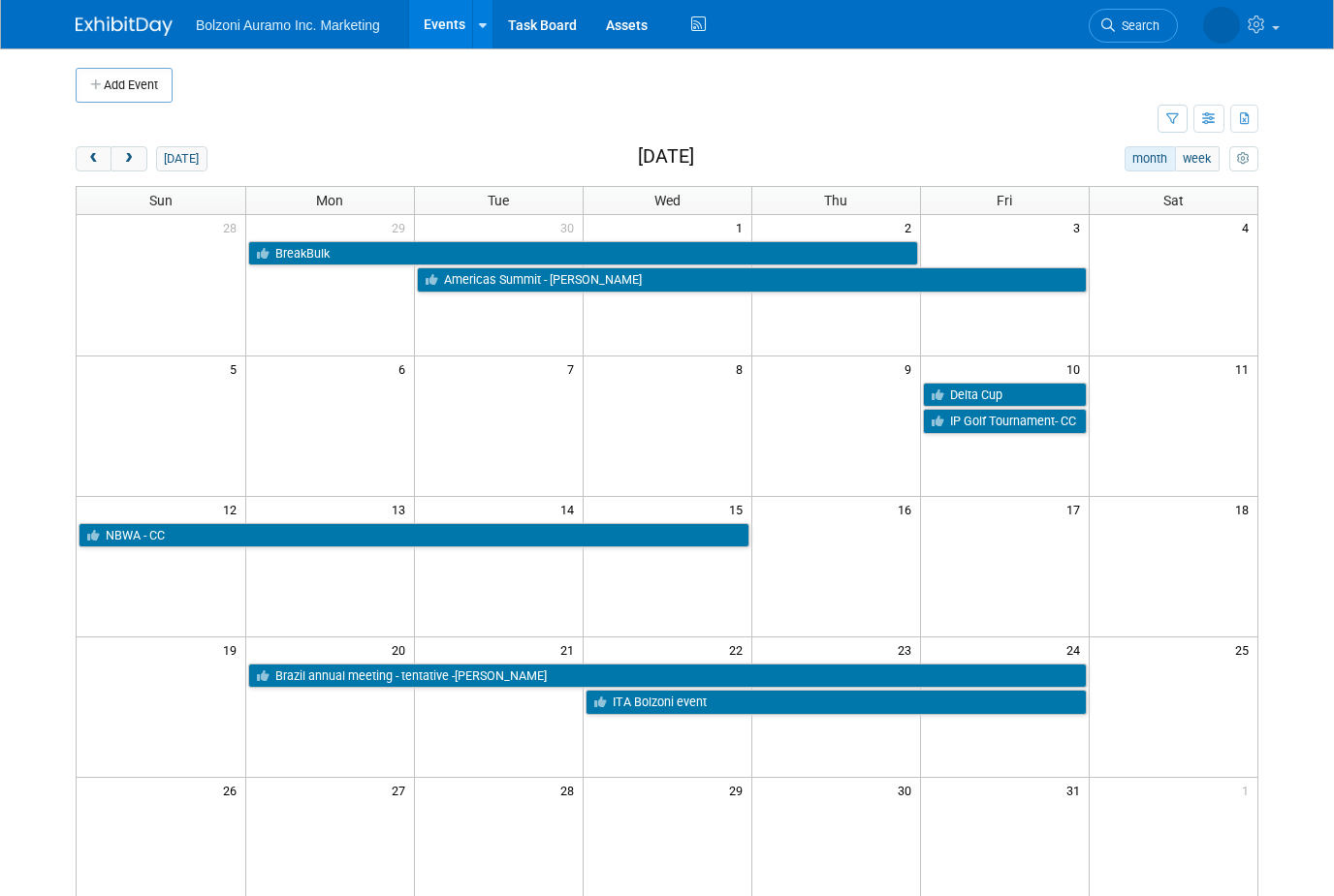
click at [96, 138] on div "Add Event New Event Duplicate Event Warning There is another event in your work…" at bounding box center [667, 574] width 1211 height 1052
click at [96, 137] on div "Add Event New Event Duplicate Event Warning There is another event in your work…" at bounding box center [667, 574] width 1211 height 1052
click at [93, 147] on button "prev" at bounding box center [93, 159] width 36 height 25
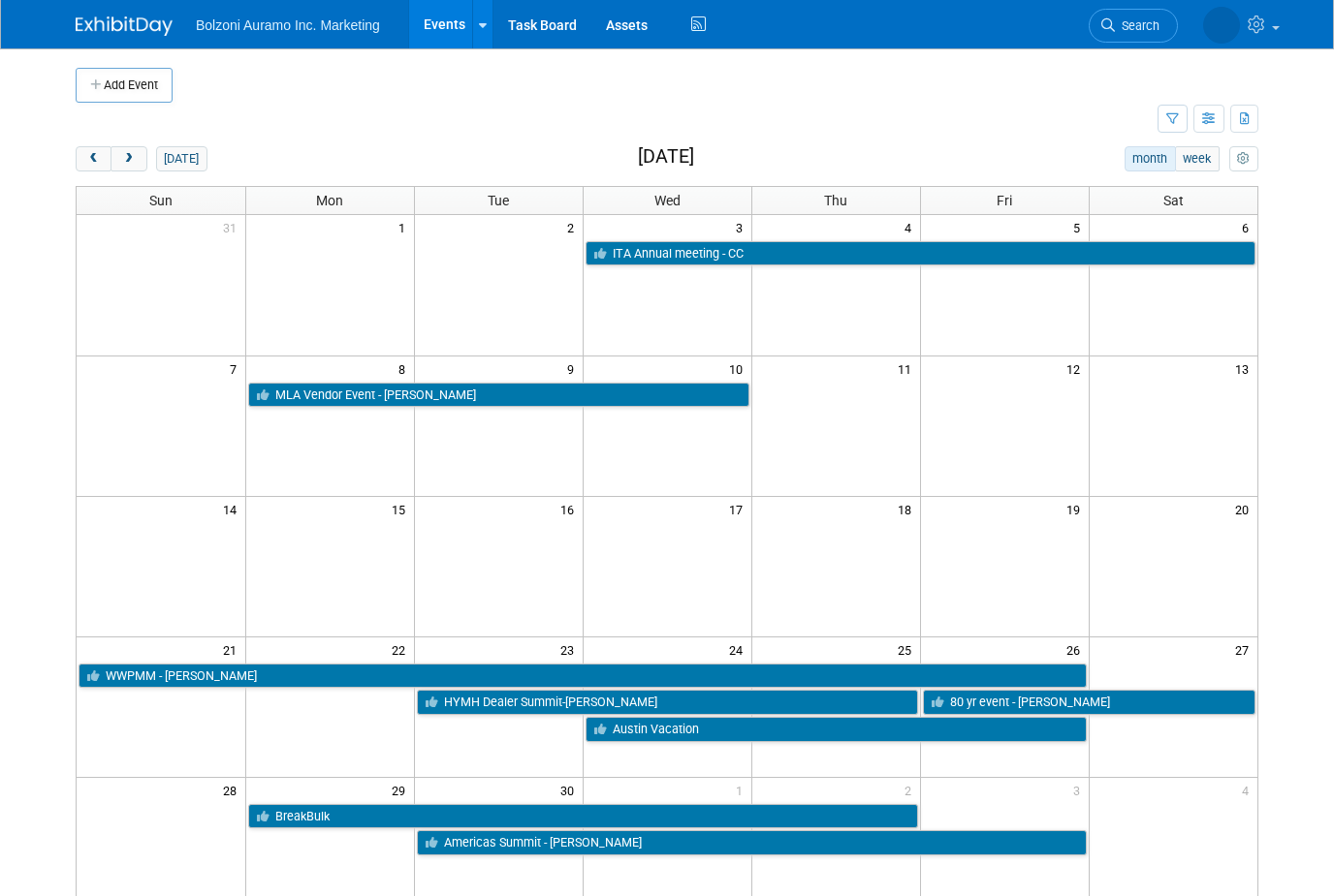
click at [78, 151] on button "prev" at bounding box center [93, 159] width 36 height 25
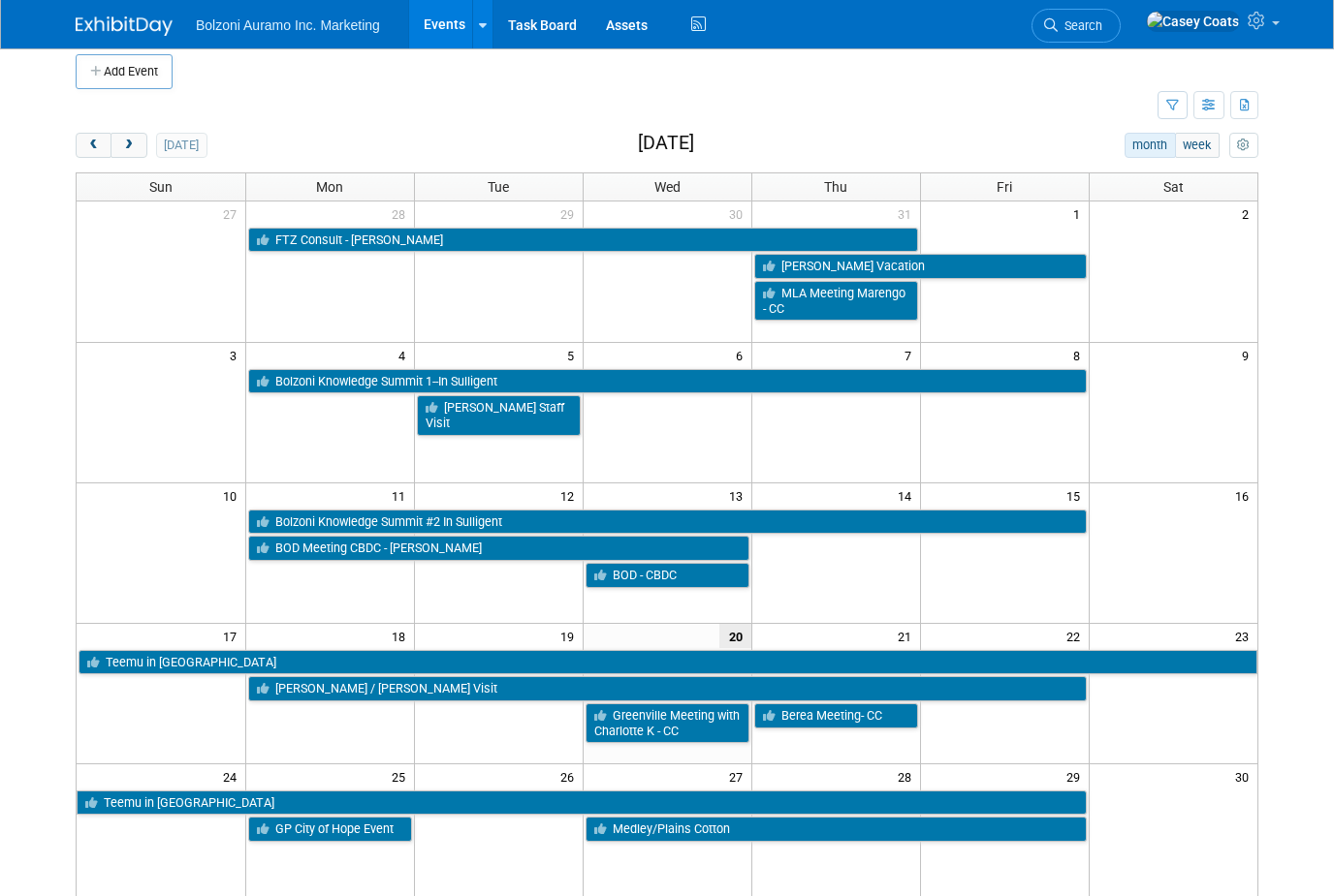
scroll to position [18, 0]
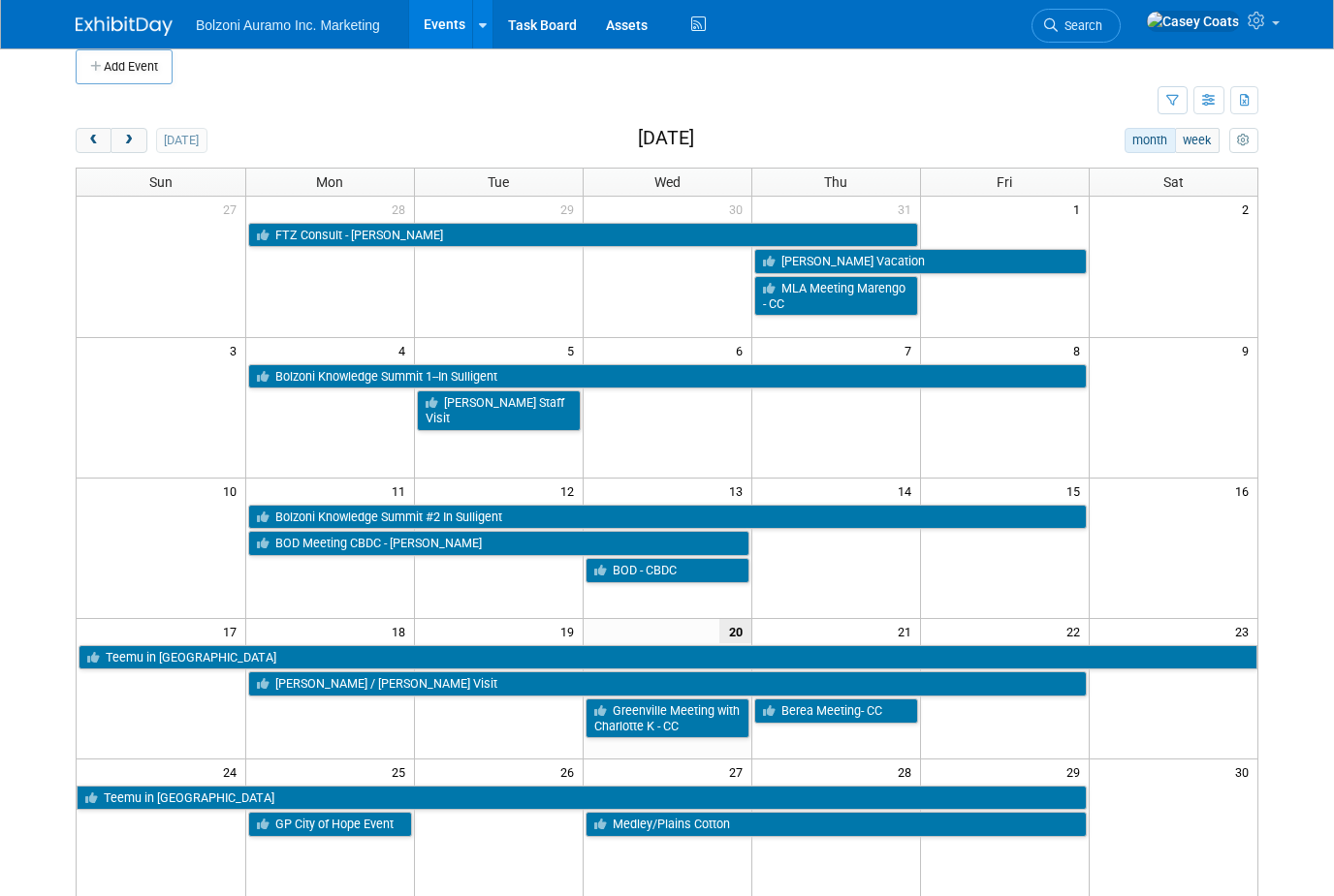
click at [507, 678] on link "[PERSON_NAME] / [PERSON_NAME] Visit" at bounding box center [667, 684] width 838 height 25
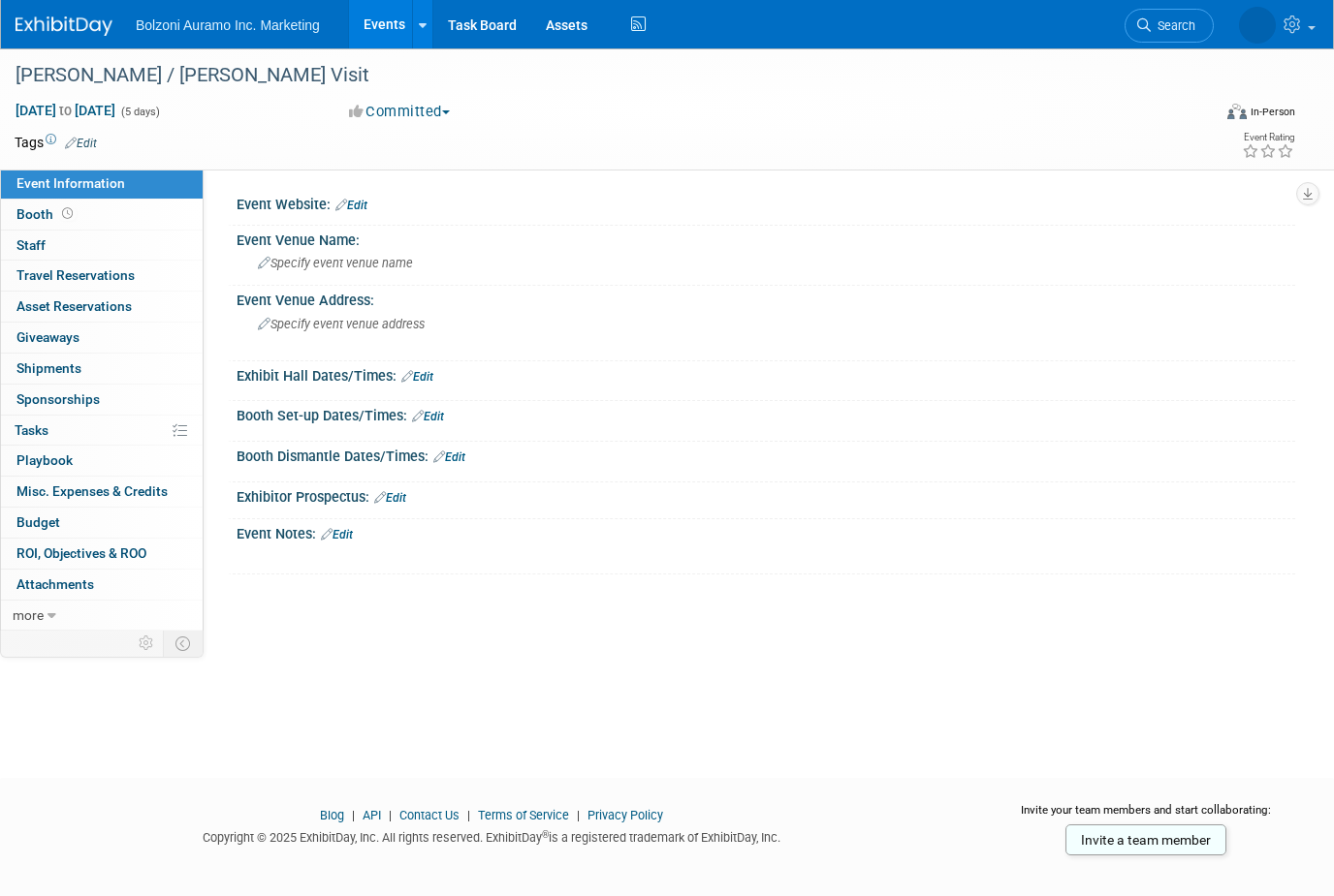
click at [109, 97] on div "[PERSON_NAME] / [PERSON_NAME] Visit" at bounding box center [600, 75] width 1200 height 52
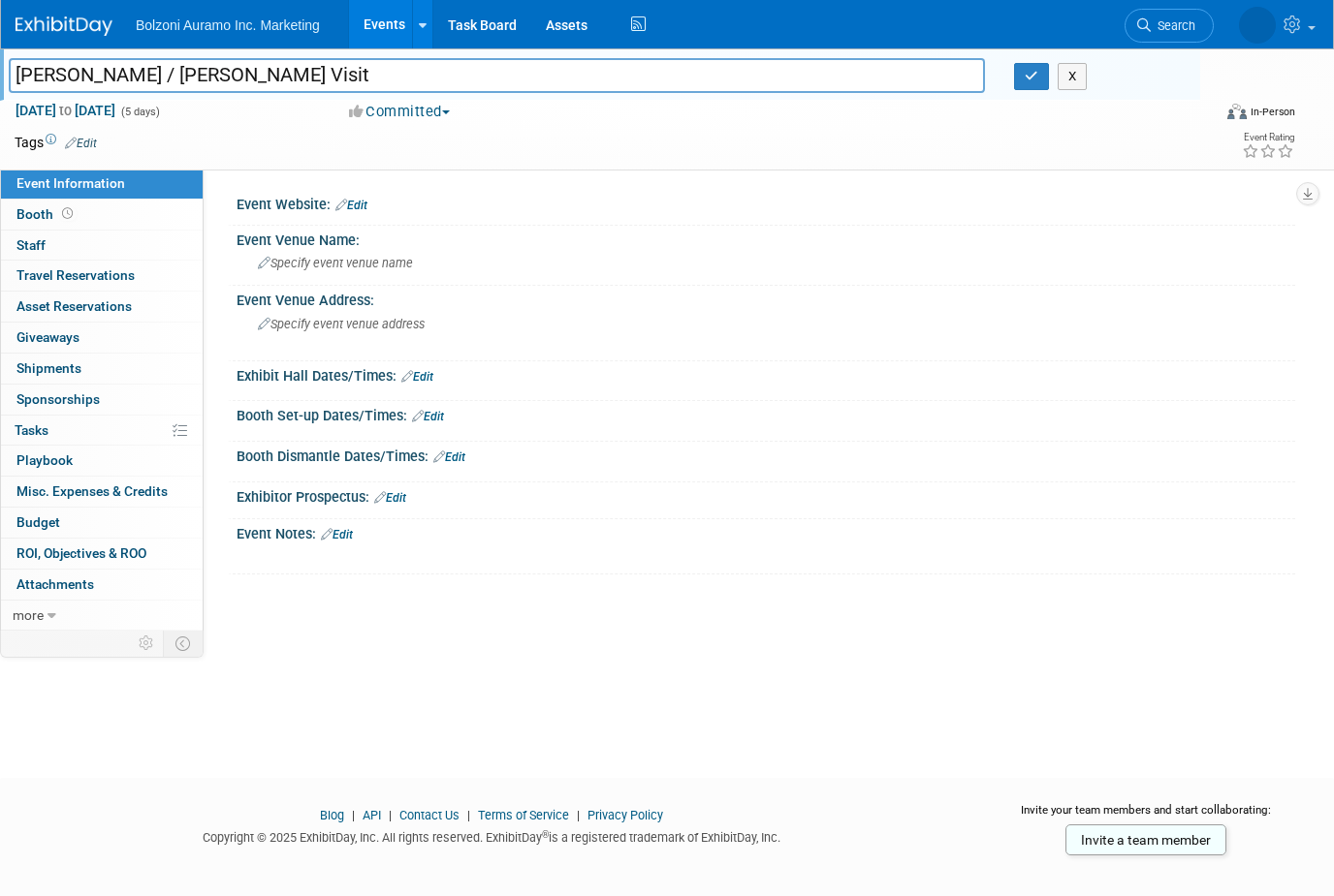
click at [75, 115] on span "to" at bounding box center [65, 111] width 18 height 16
select select "7"
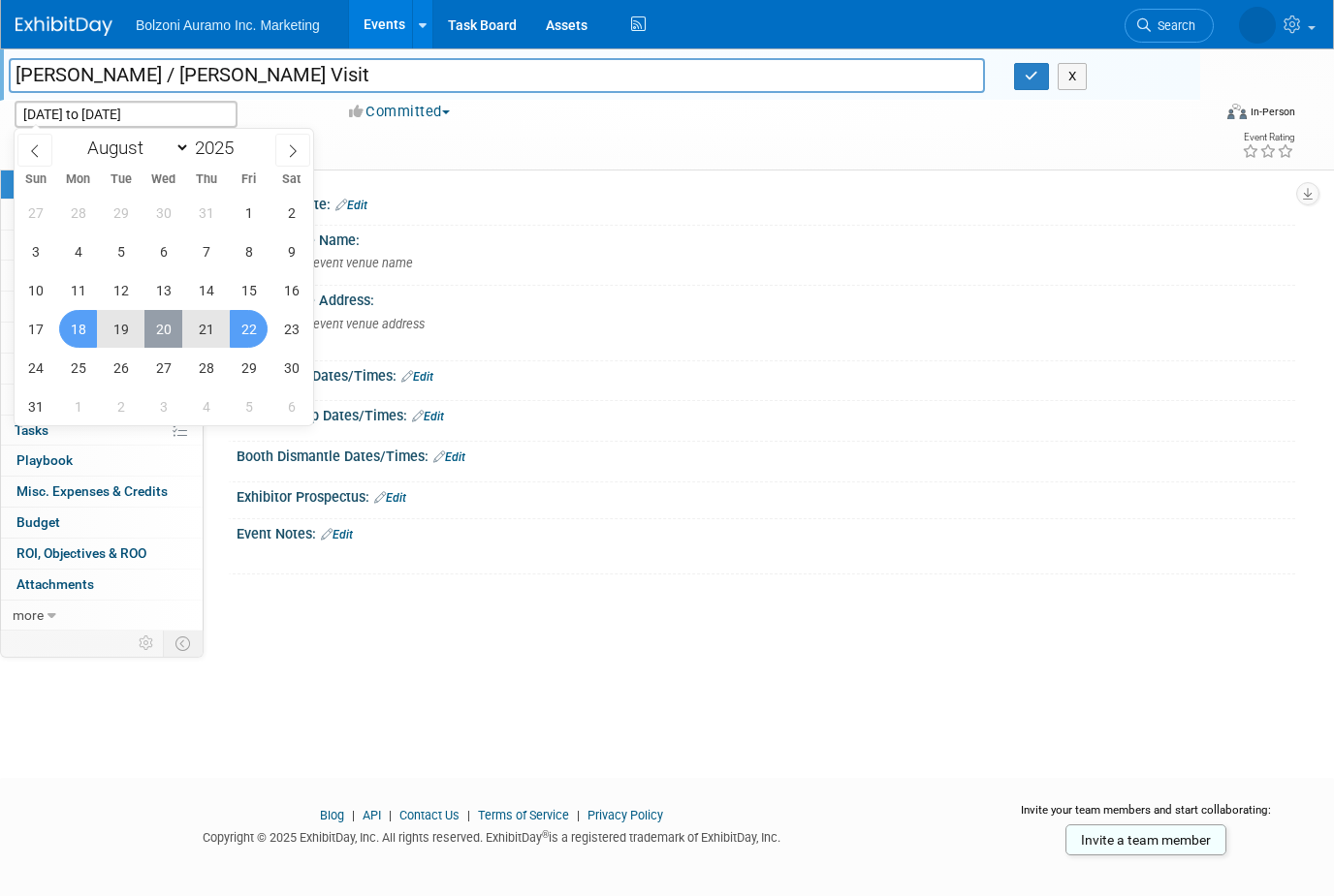
click at [161, 330] on span "20" at bounding box center [163, 328] width 38 height 38
click at [207, 325] on span "21" at bounding box center [205, 328] width 38 height 38
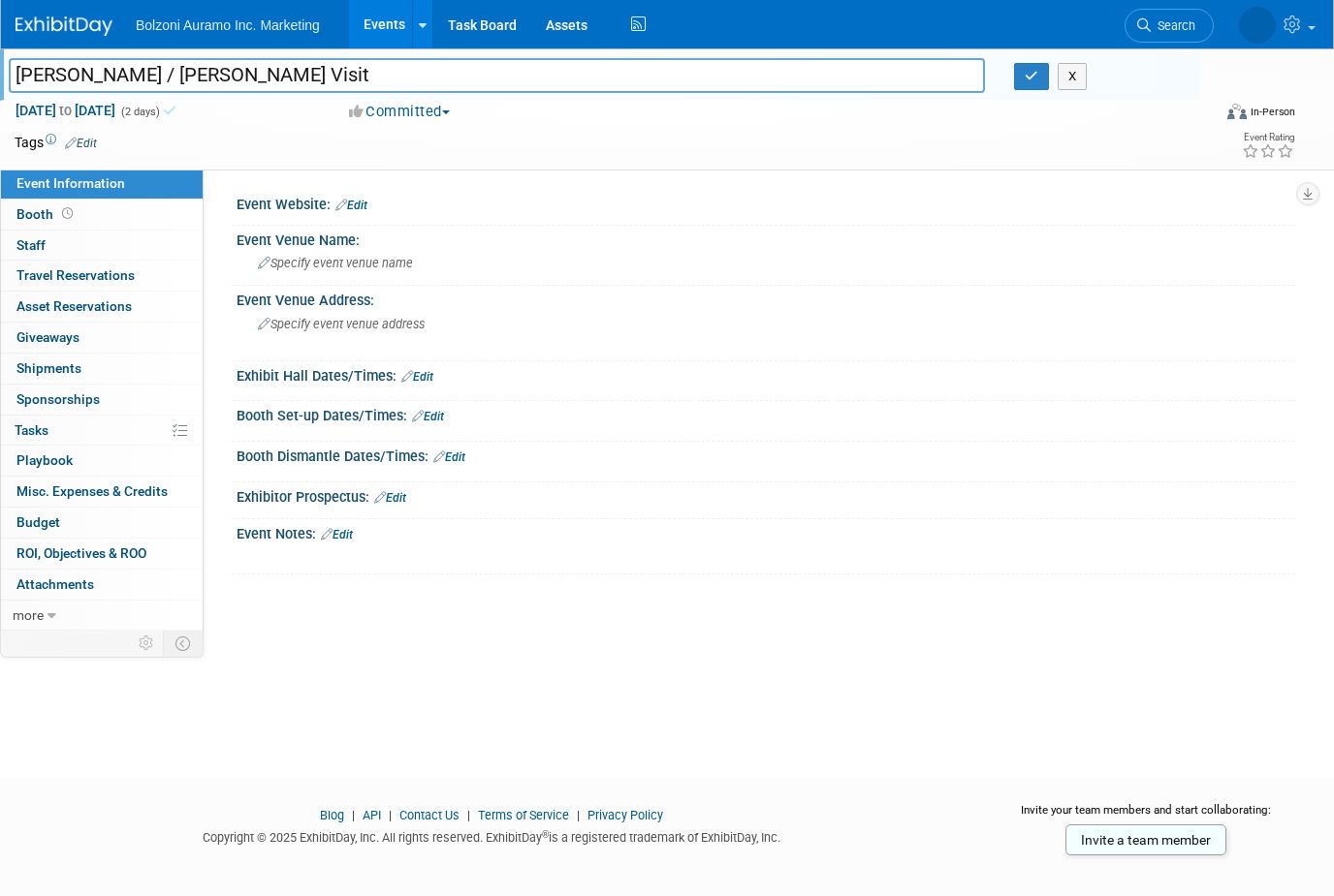
click at [256, 326] on div "Specify event venue address" at bounding box center [457, 331] width 412 height 45
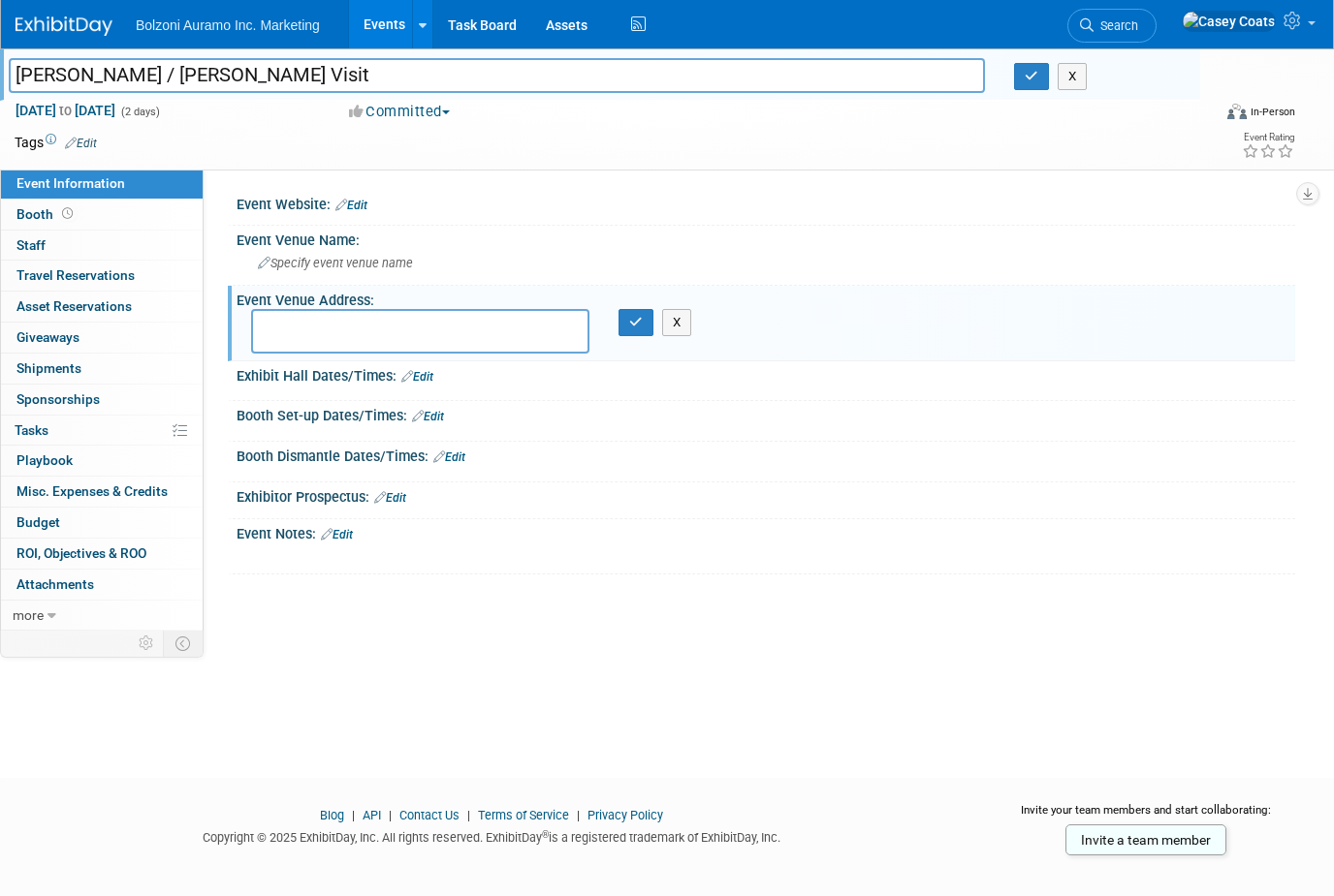
click at [117, 112] on span "Aug 20, 2025 to Aug 21, 2025" at bounding box center [65, 111] width 102 height 17
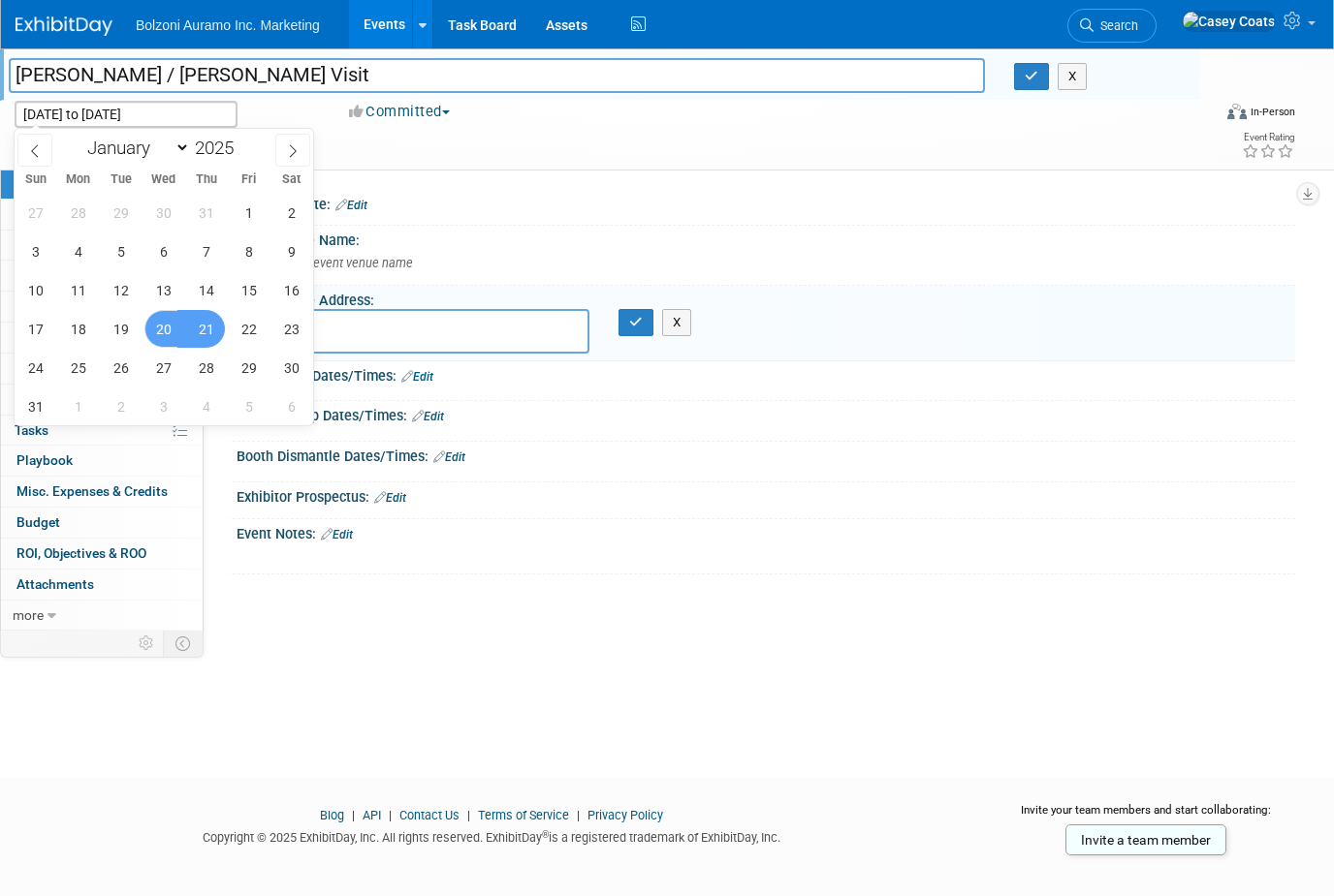
click at [207, 332] on span "21" at bounding box center [205, 328] width 38 height 38
type input "Aug 21, 2025"
click at [249, 318] on span "22" at bounding box center [248, 328] width 38 height 38
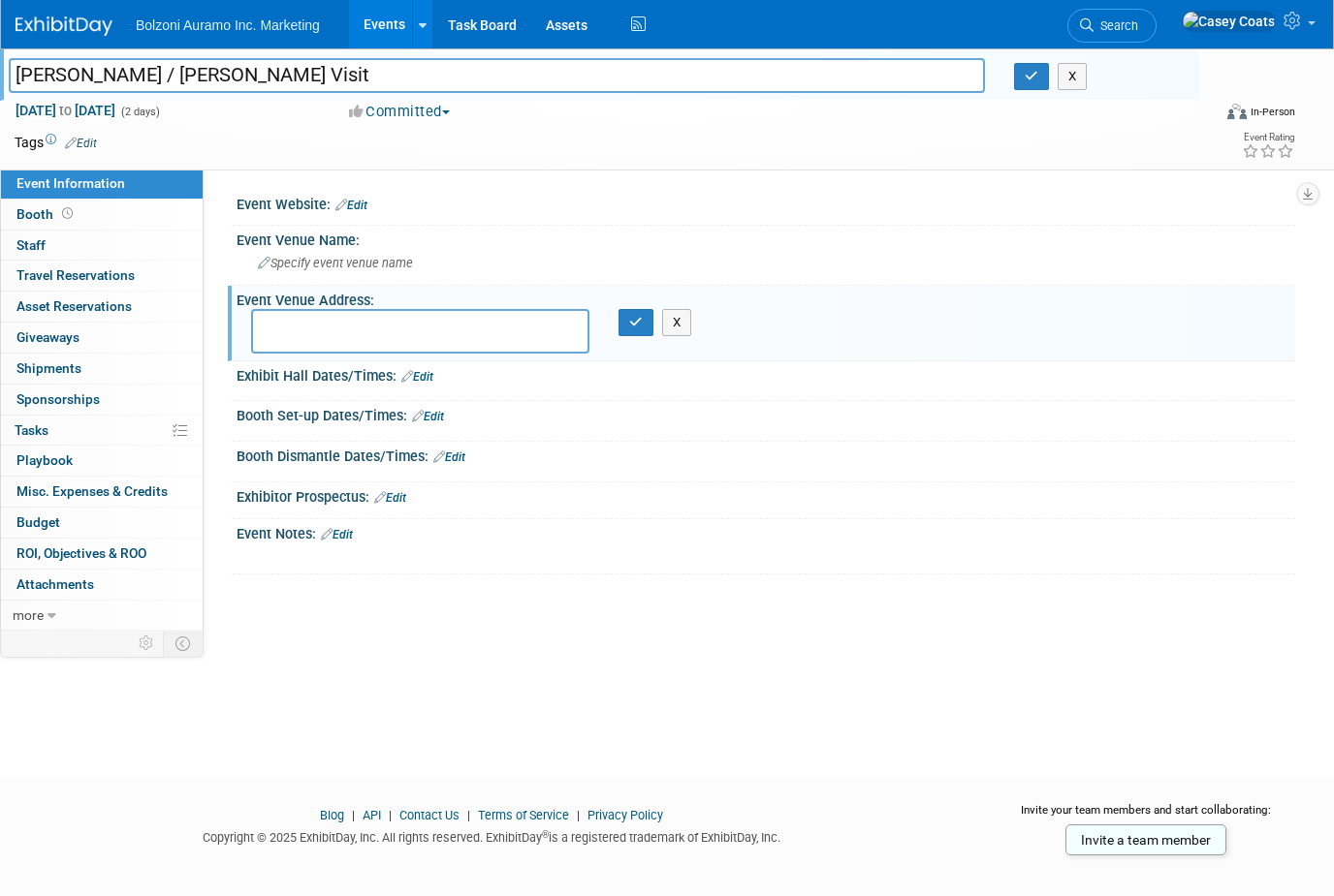
click at [1032, 79] on icon "button" at bounding box center [1032, 76] width 14 height 13
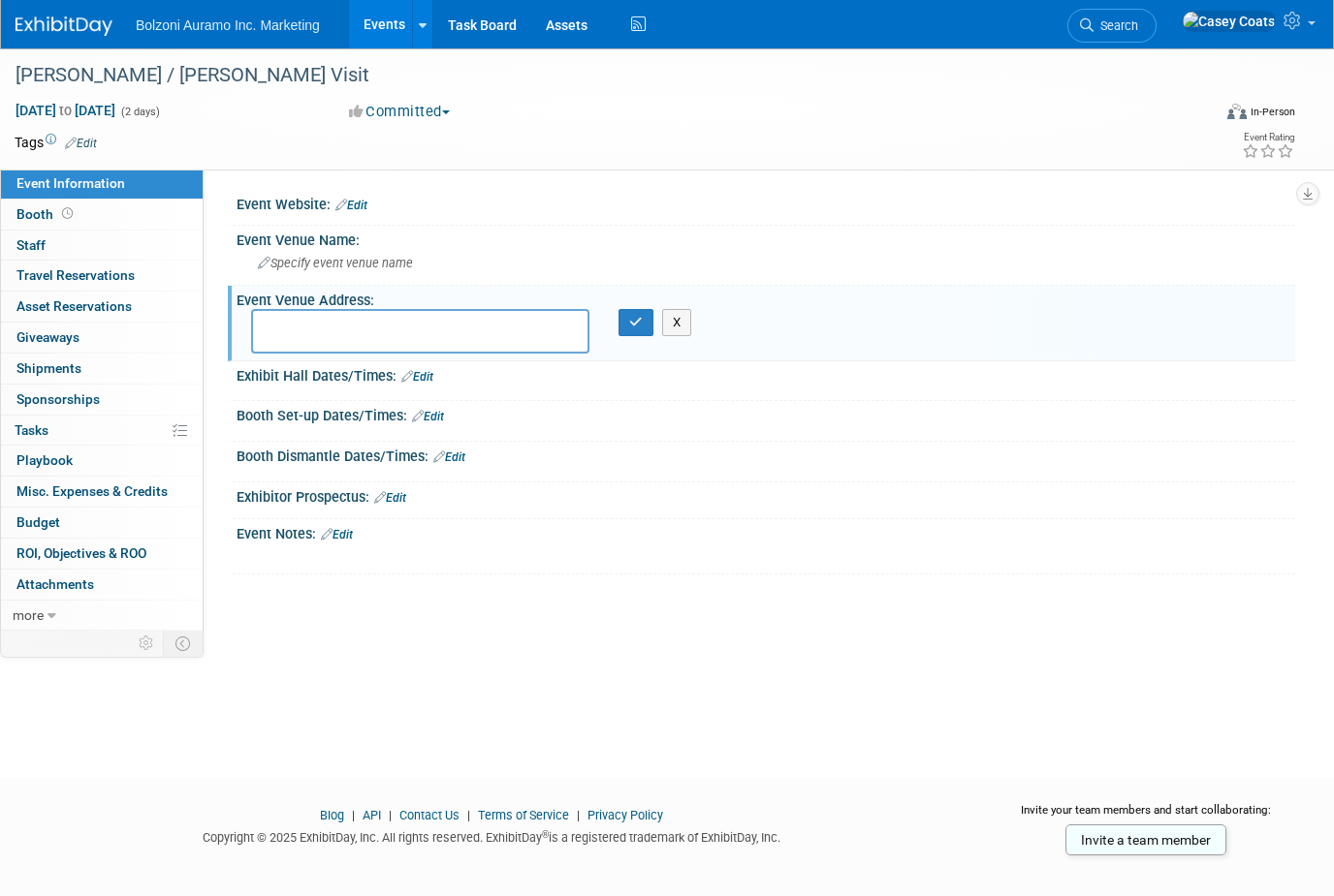
click at [400, 9] on link "Events" at bounding box center [384, 24] width 71 height 49
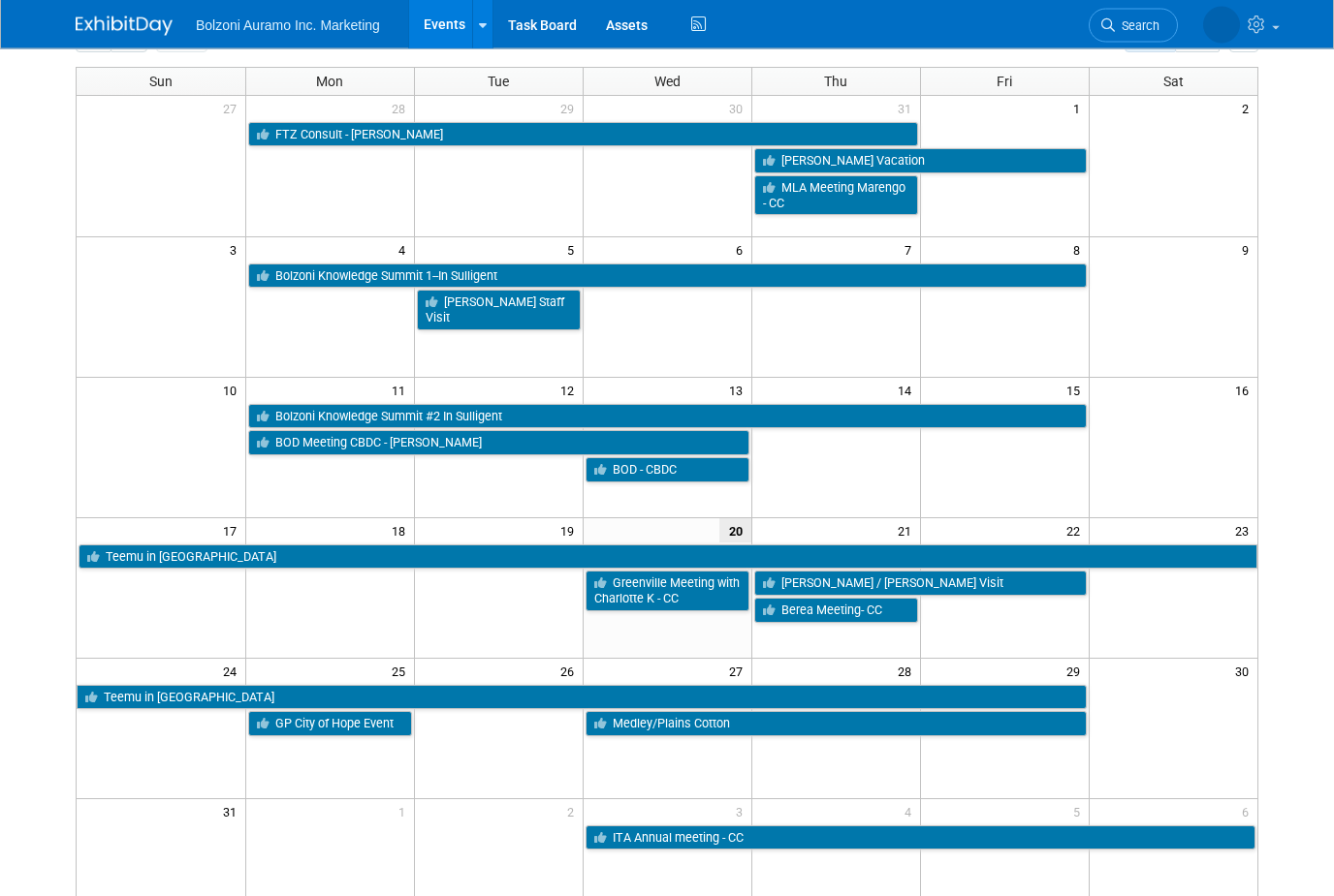
scroll to position [90, 0]
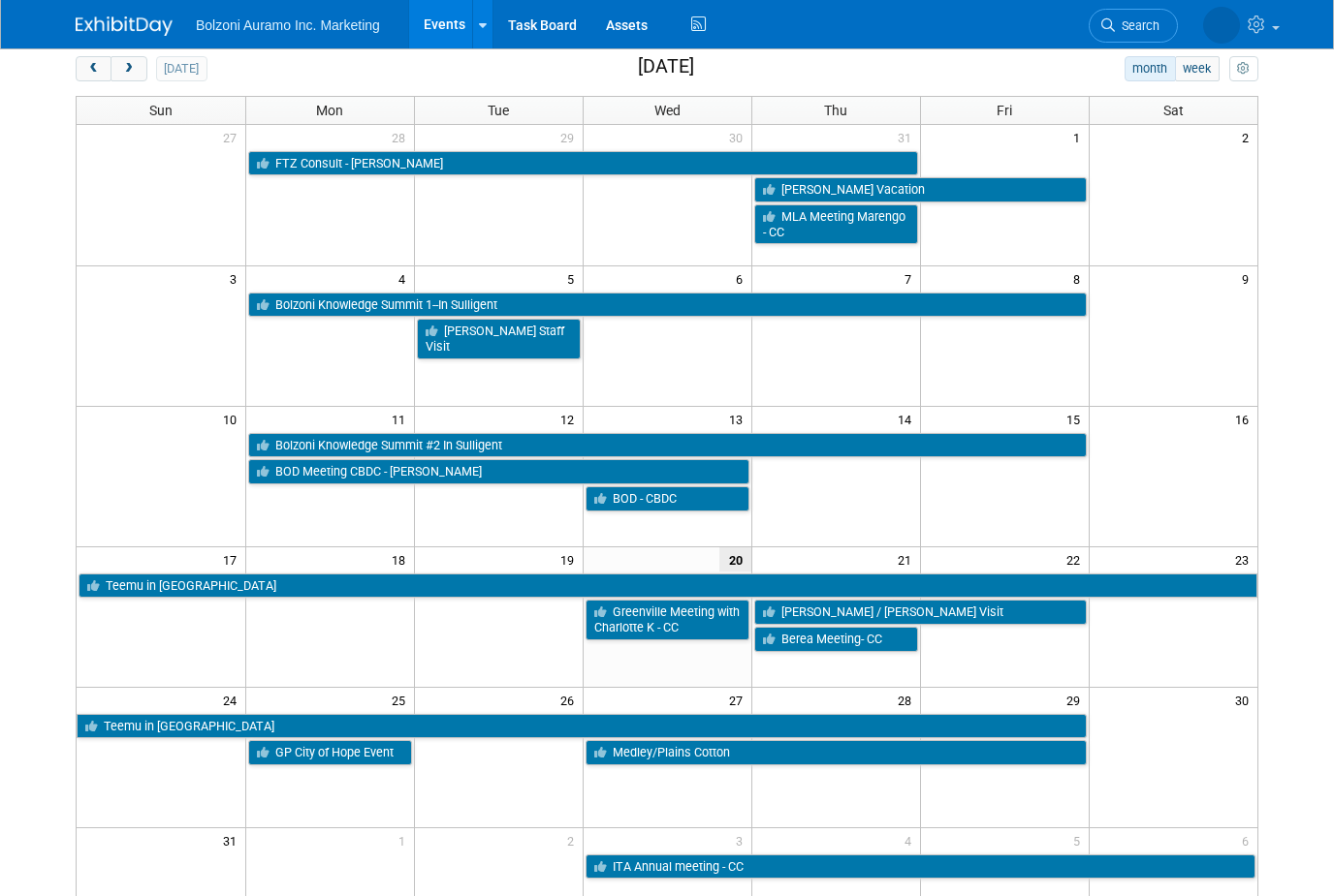
click at [149, 56] on div "[DATE]" at bounding box center [142, 69] width 132 height 25
click at [133, 63] on span "next" at bounding box center [128, 69] width 15 height 13
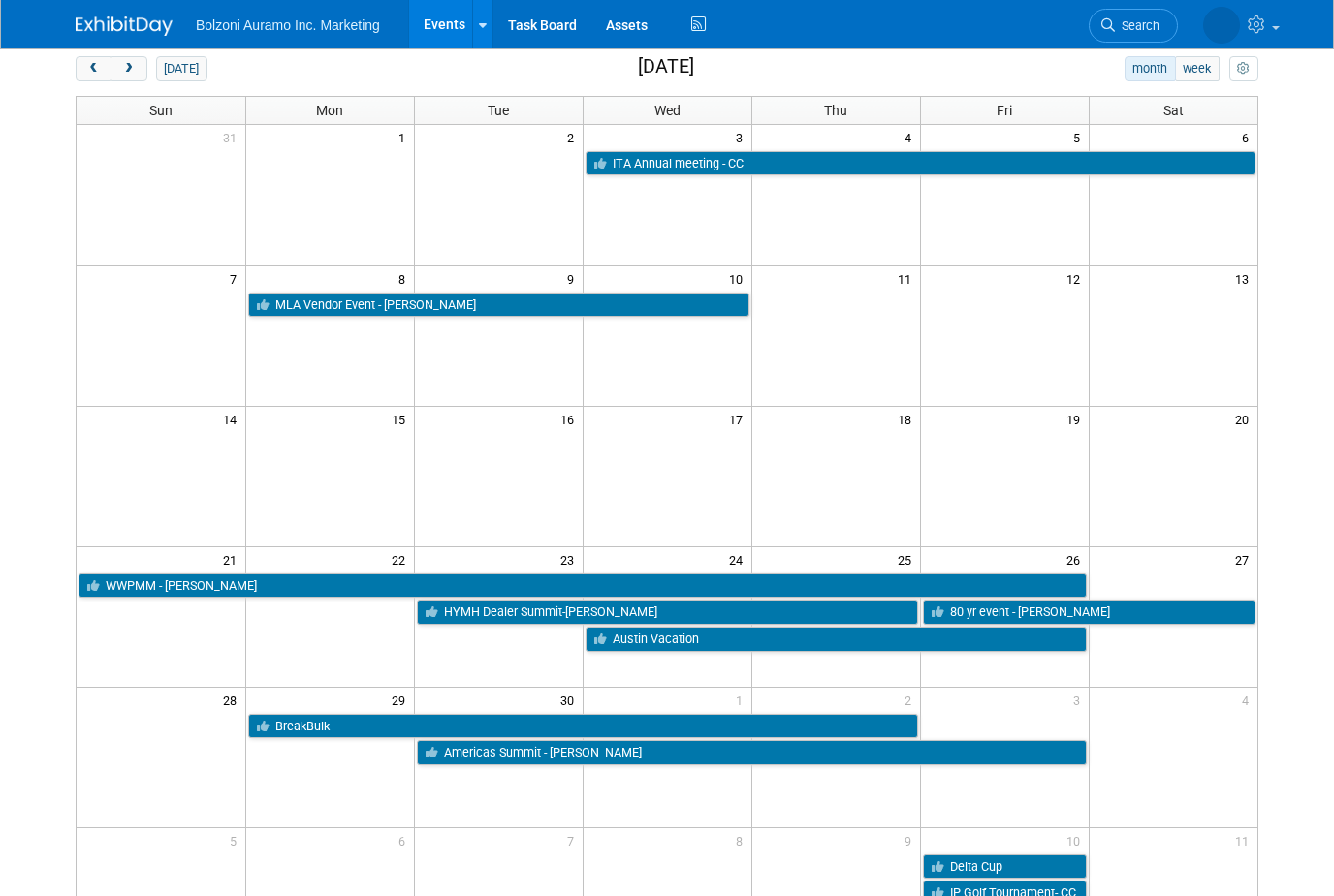
click at [134, 67] on span "next" at bounding box center [128, 69] width 15 height 13
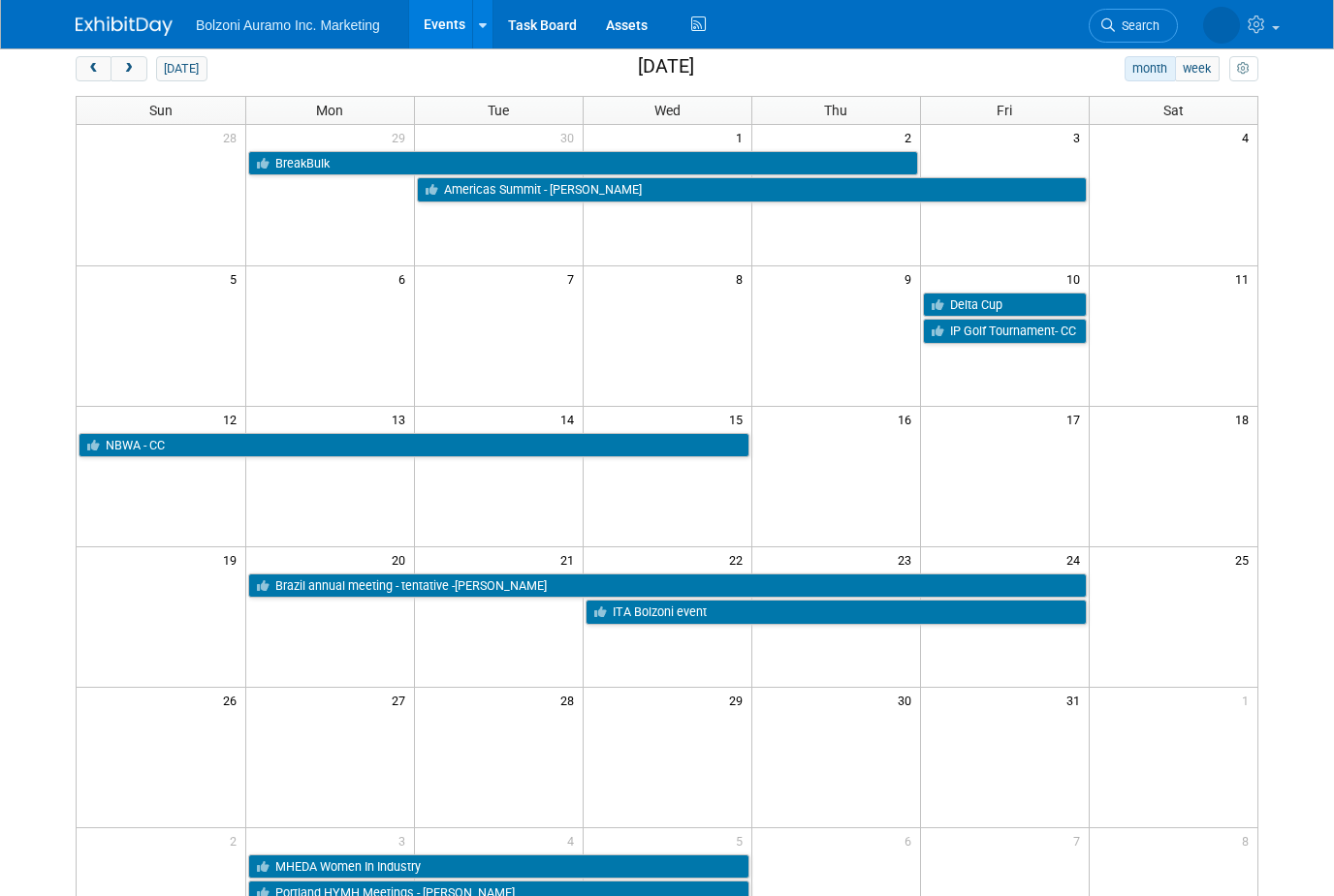
click at [90, 69] on span "prev" at bounding box center [93, 69] width 15 height 13
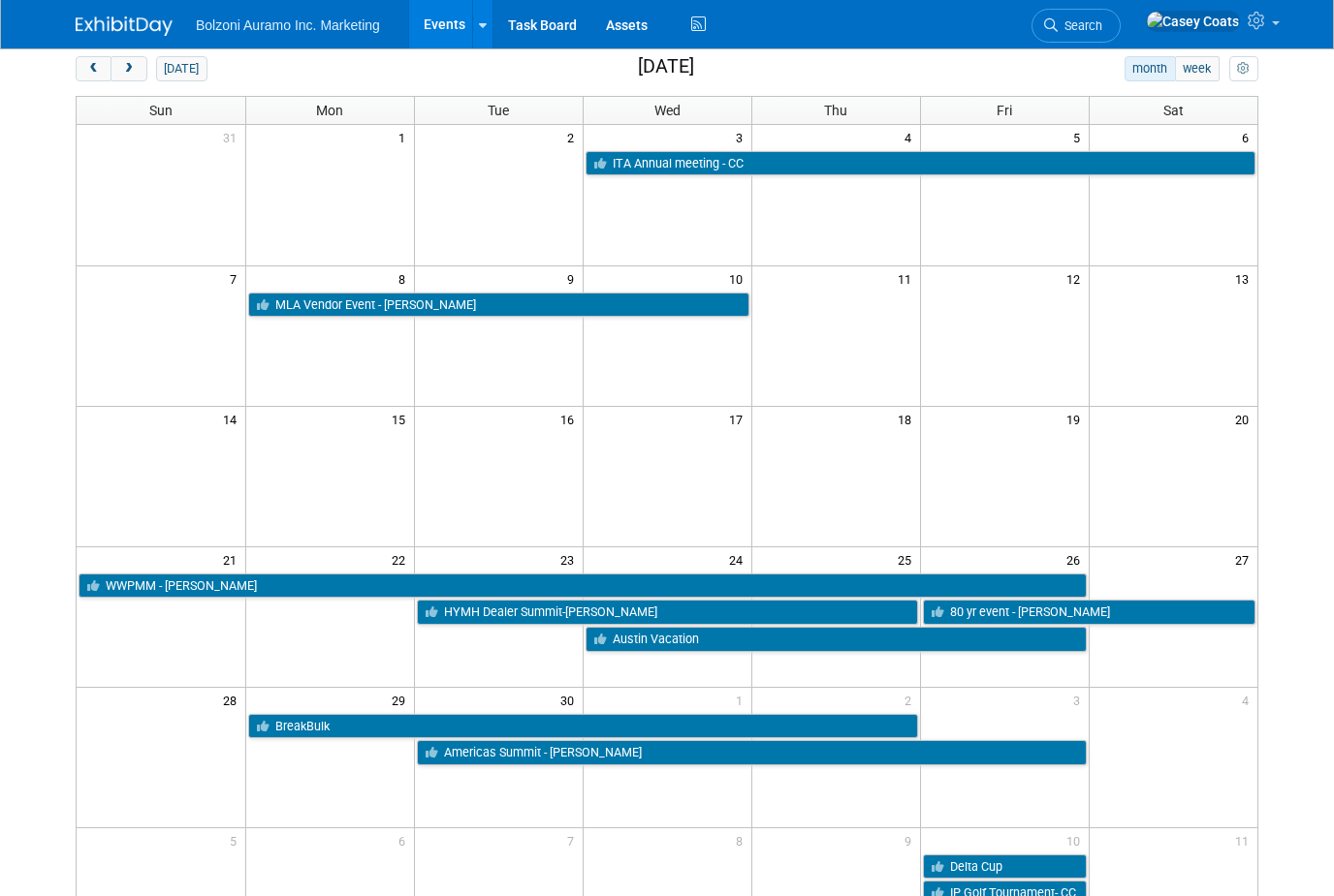
click at [142, 65] on button "next" at bounding box center [128, 69] width 36 height 25
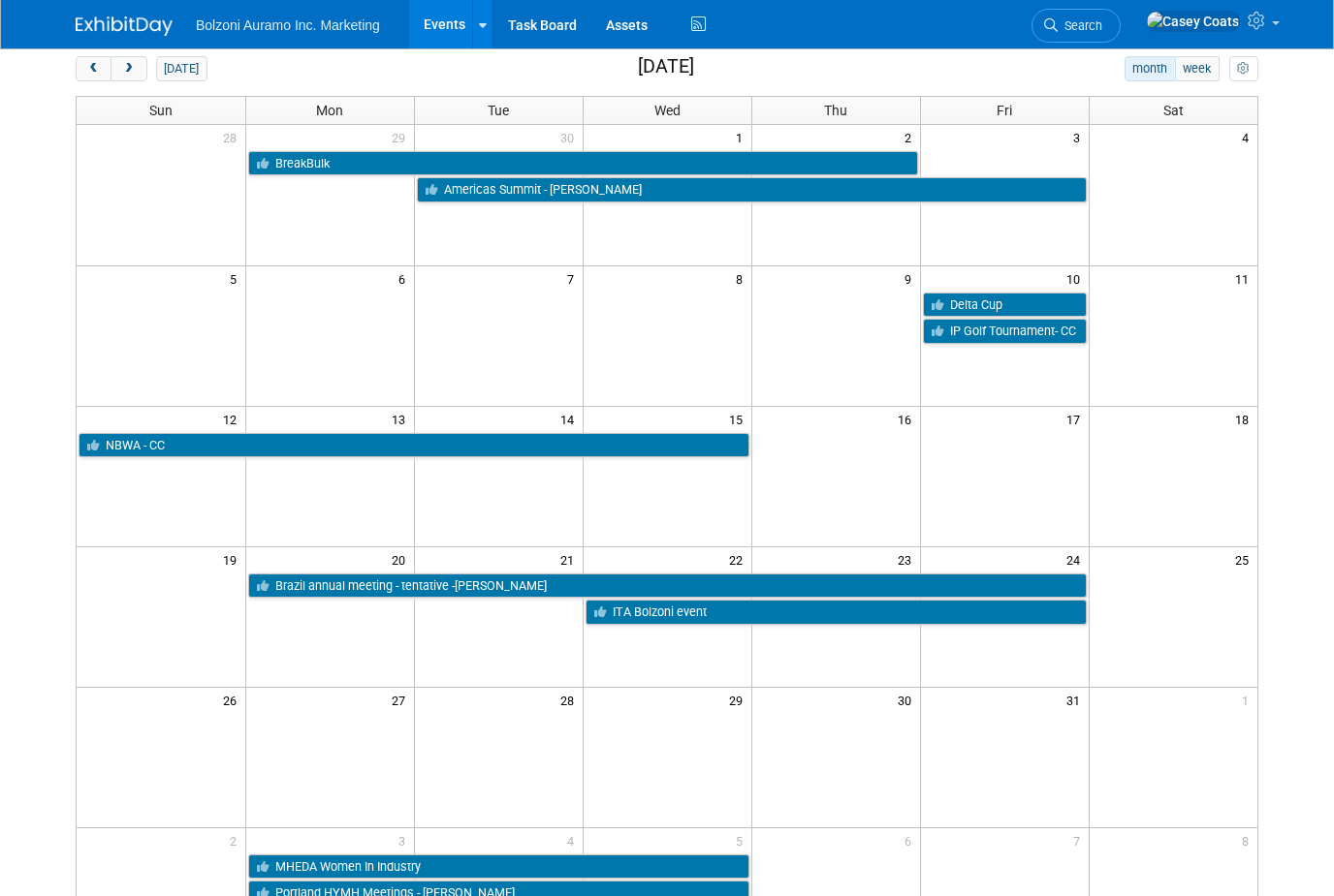
click at [80, 57] on button "prev" at bounding box center [93, 69] width 36 height 25
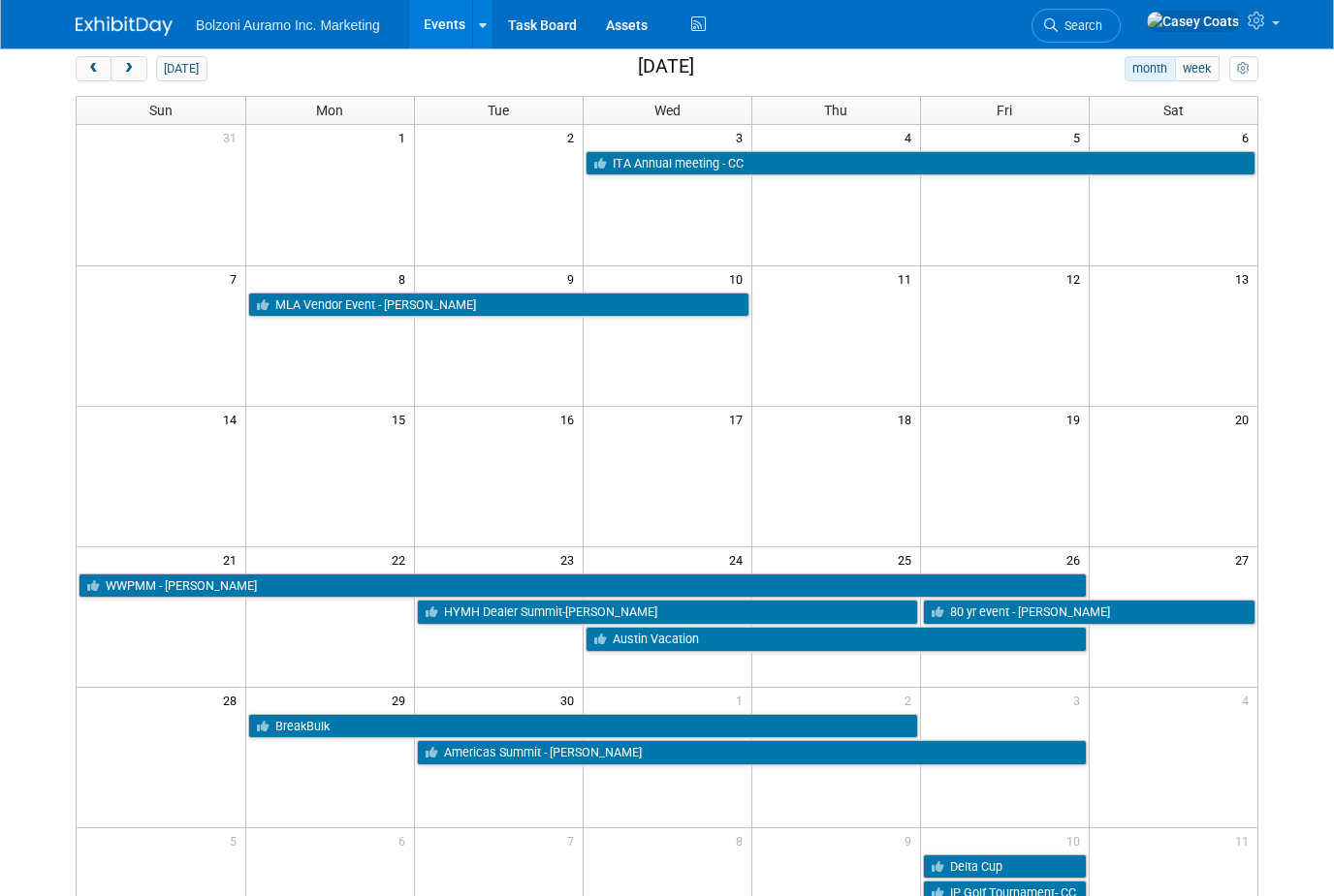
click at [143, 66] on button "next" at bounding box center [128, 69] width 36 height 25
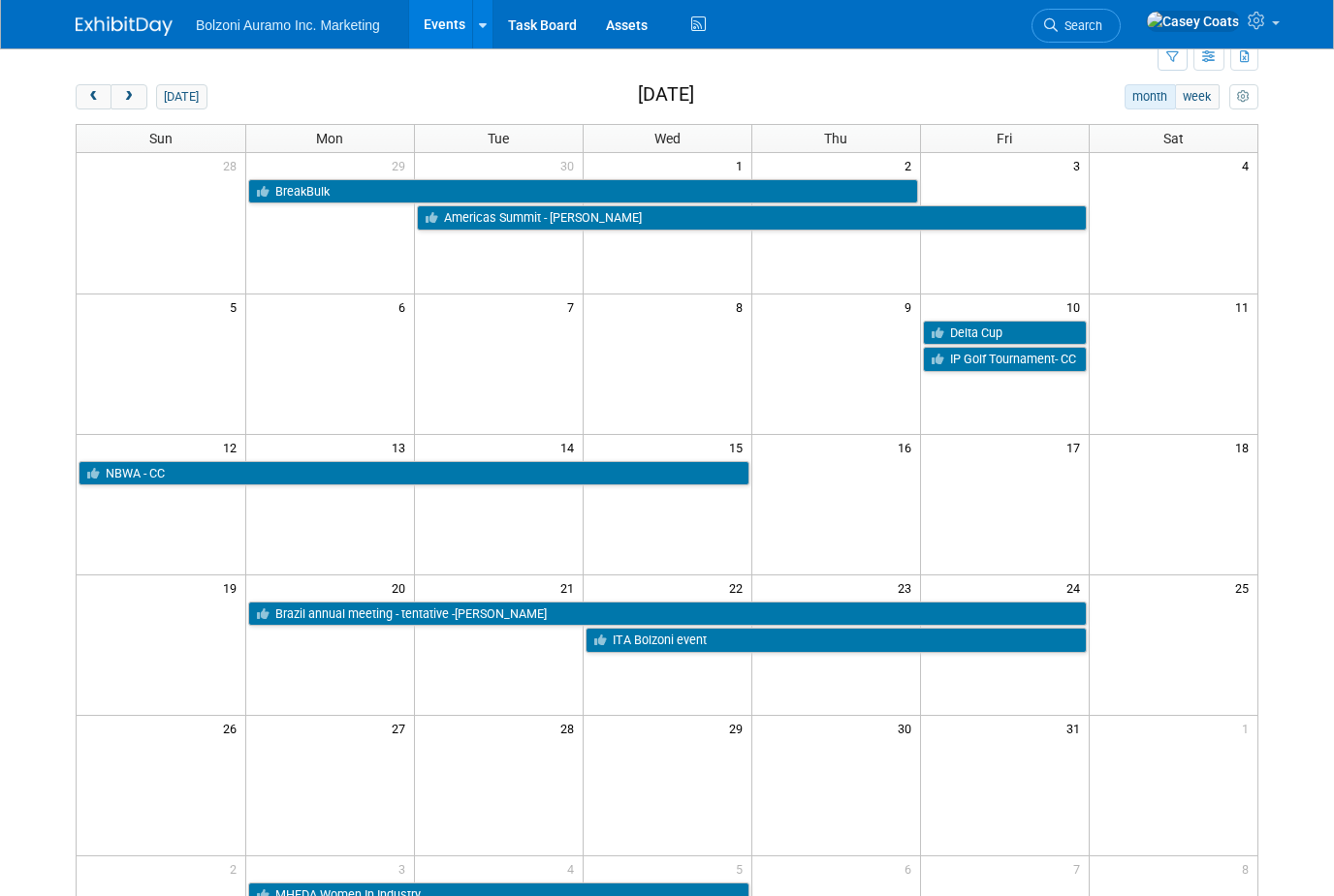
scroll to position [17, 0]
